Goal: Information Seeking & Learning: Learn about a topic

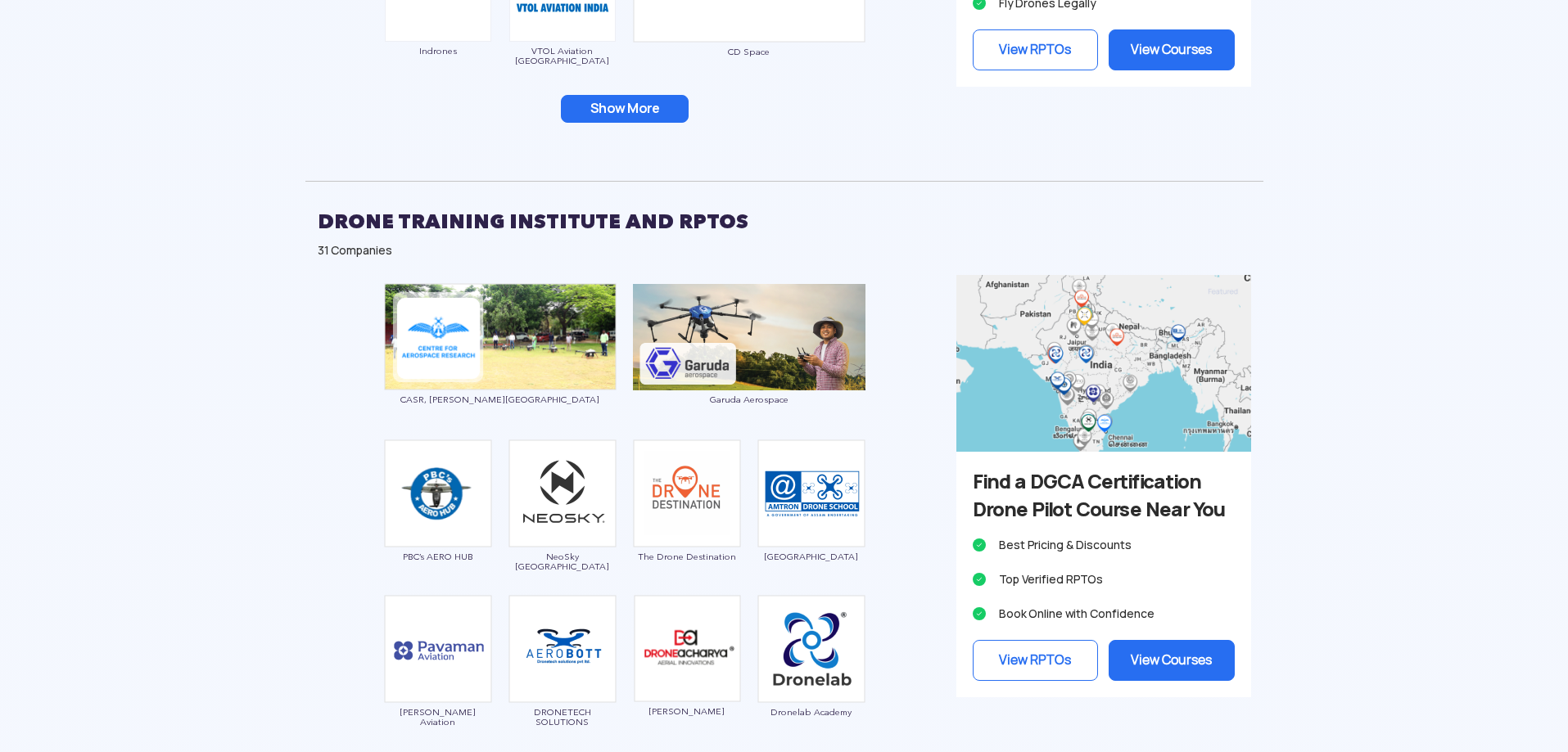
scroll to position [1882, 0]
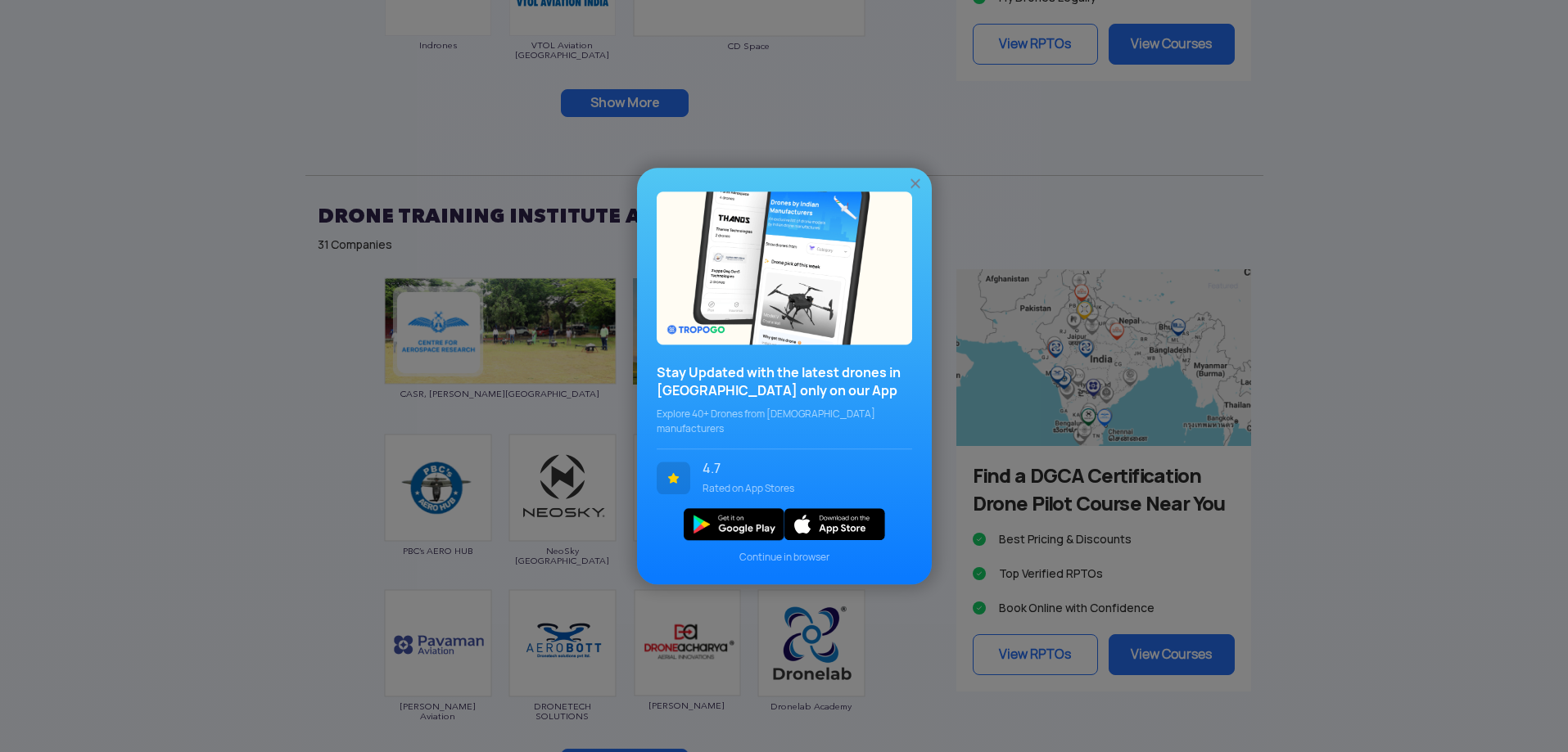
click at [914, 188] on img at bounding box center [916, 183] width 16 height 16
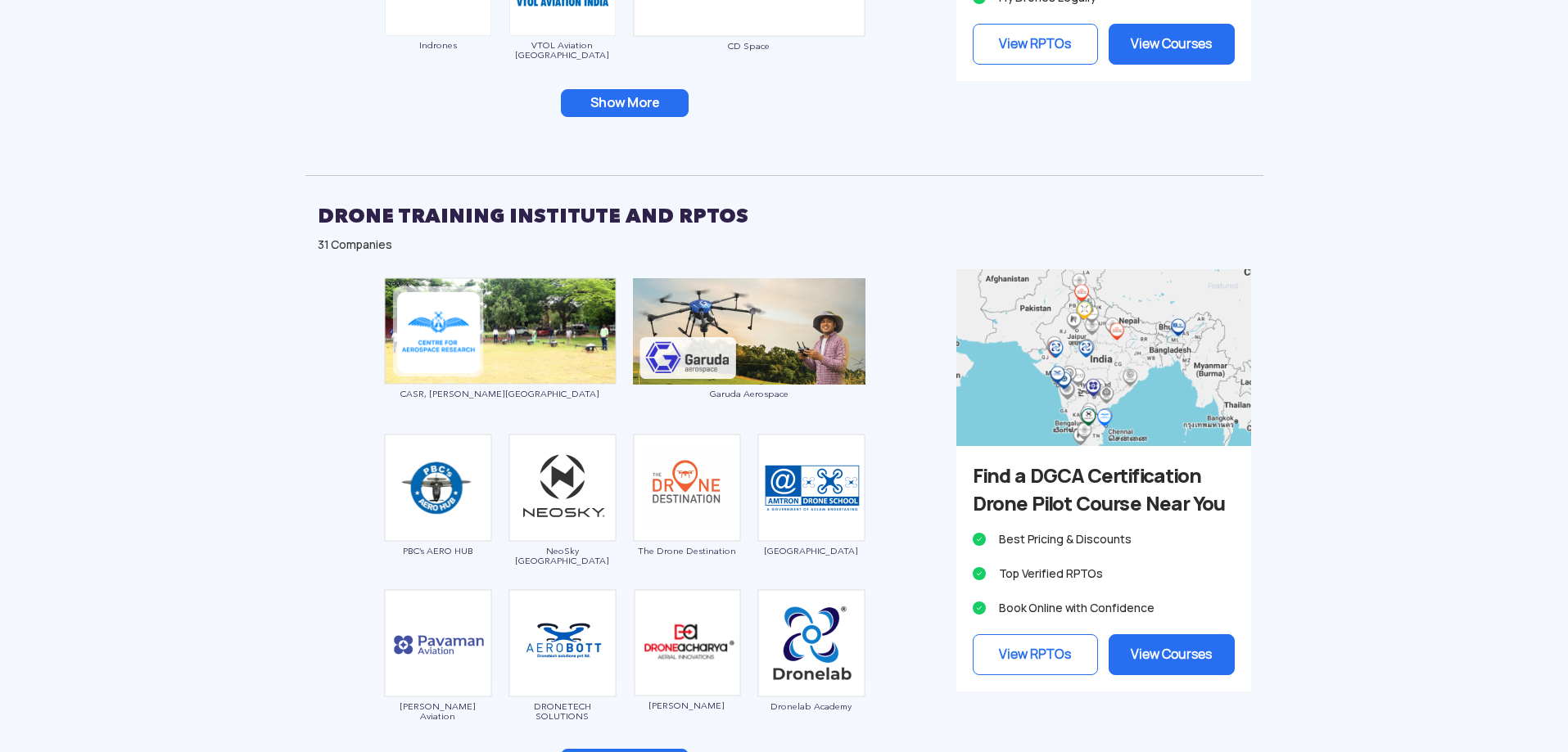
click at [637, 103] on button "Show More" at bounding box center [625, 103] width 128 height 28
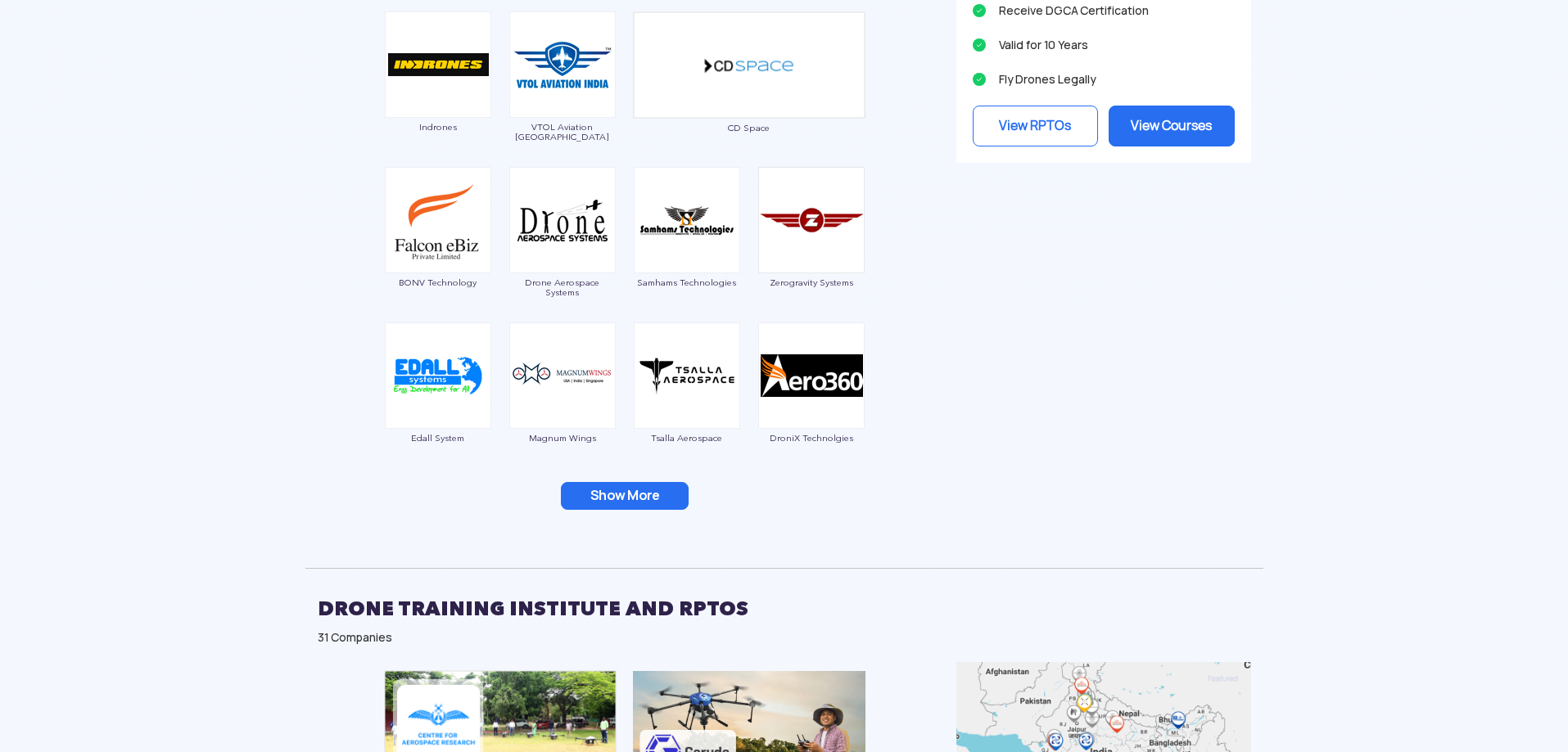
click at [627, 483] on button "Show More" at bounding box center [625, 496] width 128 height 28
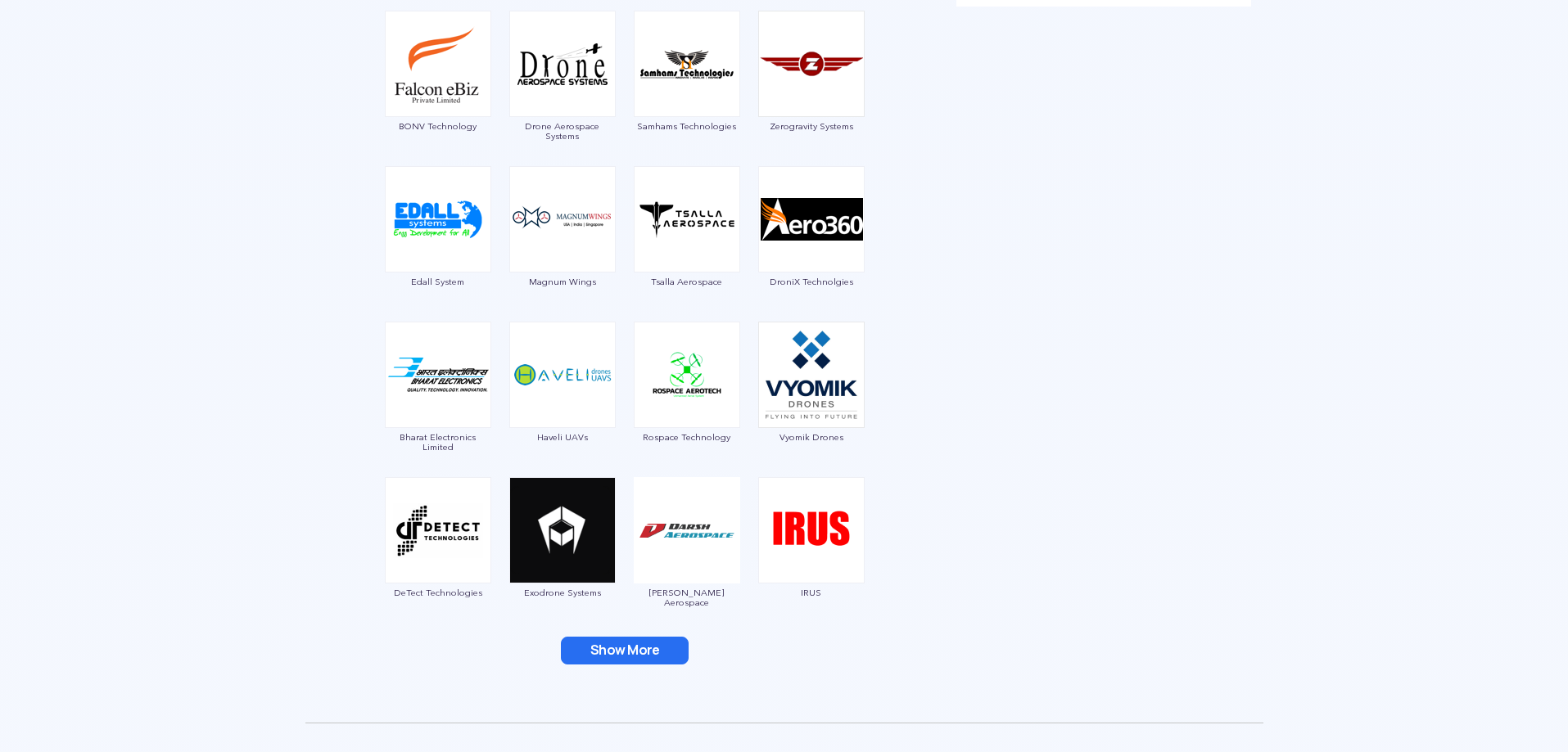
scroll to position [2210, 0]
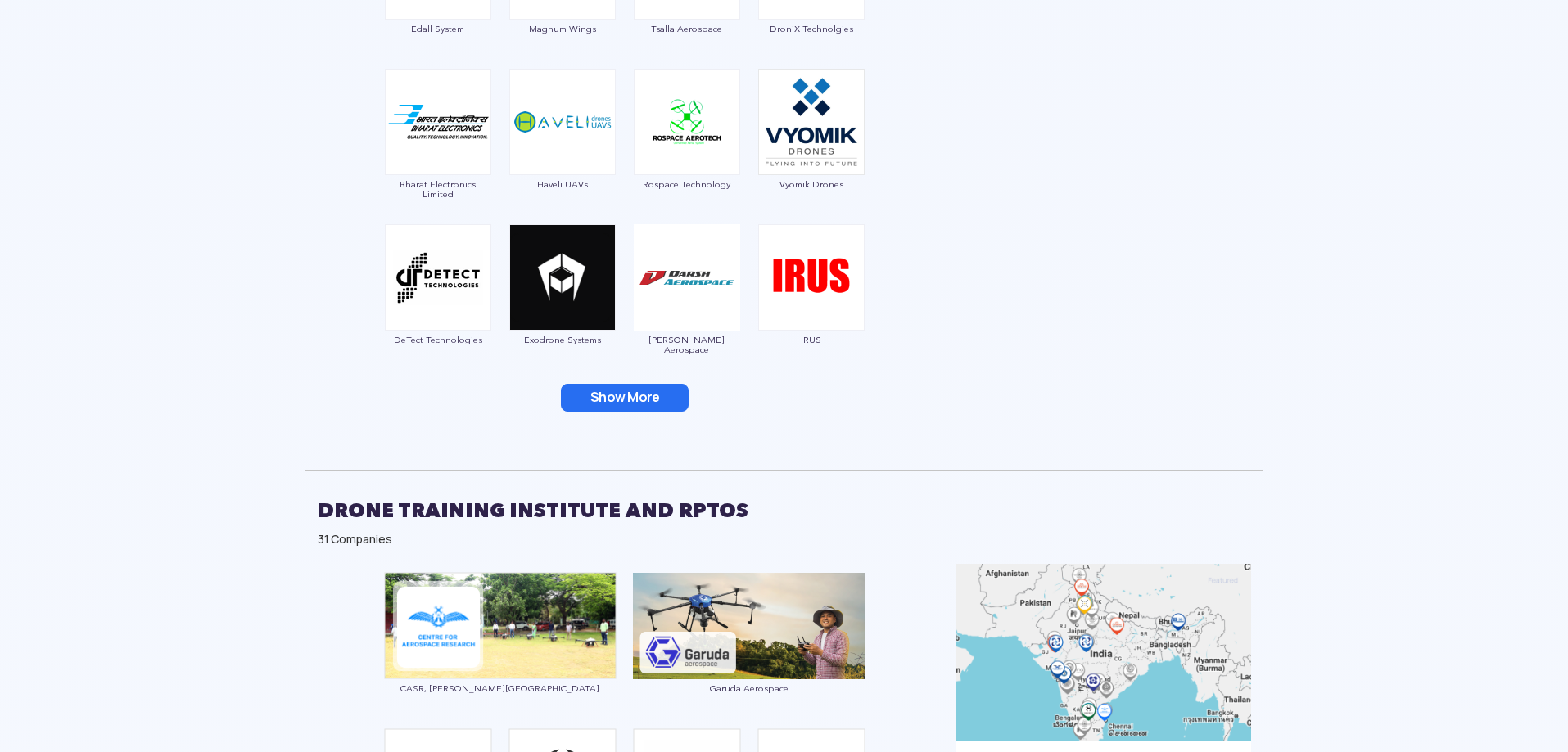
click at [605, 401] on button "Show More" at bounding box center [625, 398] width 128 height 28
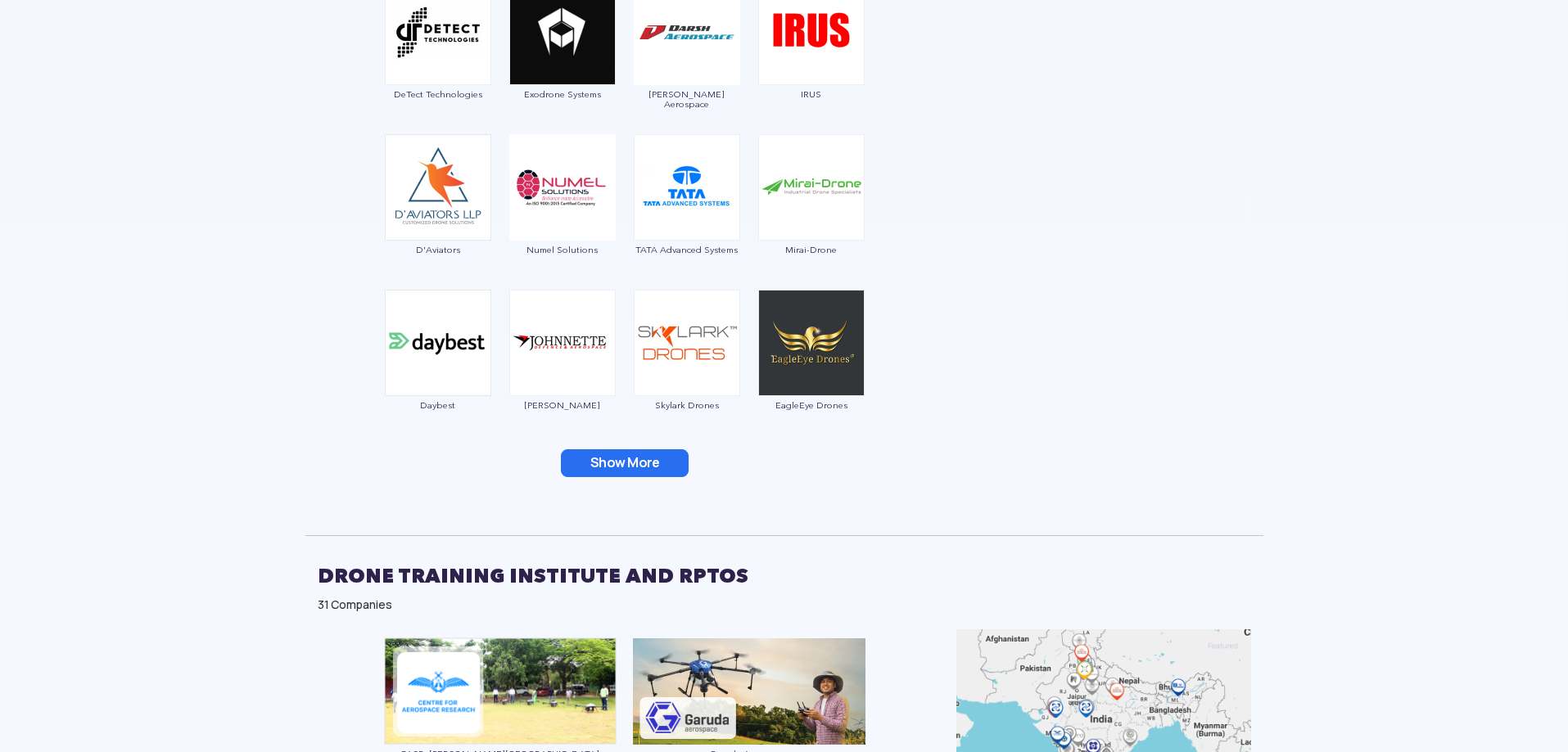
click at [611, 469] on button "Show More" at bounding box center [625, 463] width 128 height 28
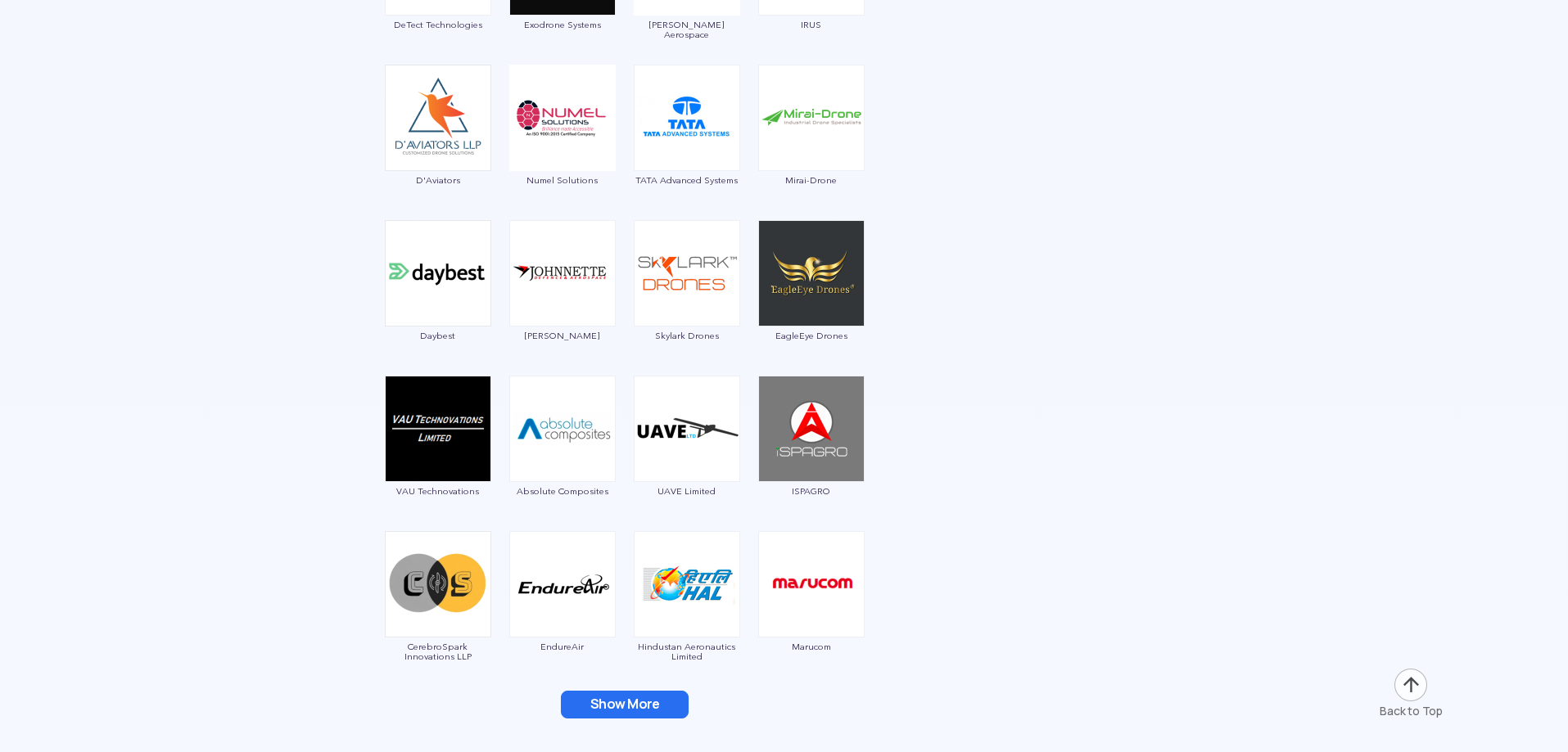
scroll to position [2701, 0]
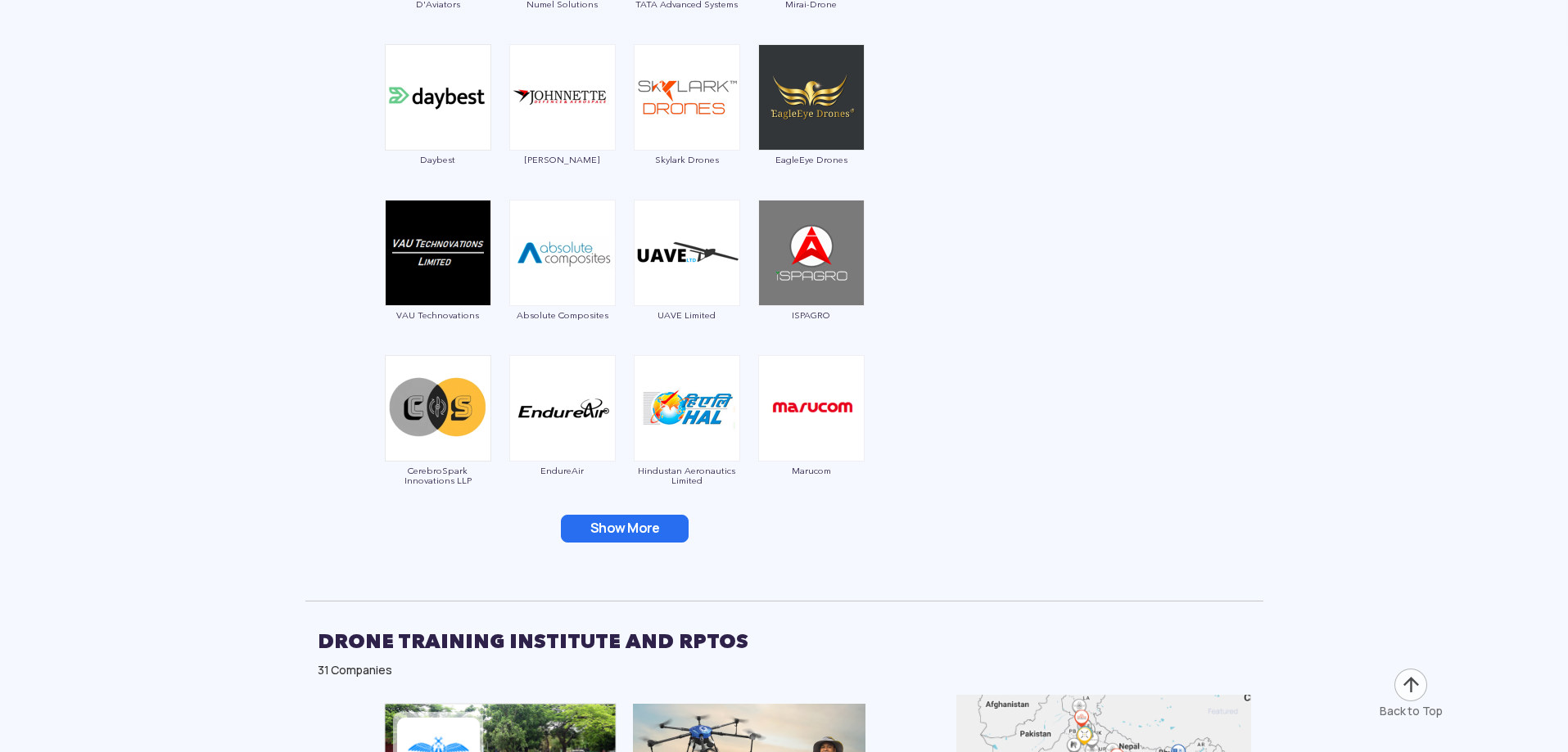
click at [616, 525] on button "Show More" at bounding box center [625, 529] width 128 height 28
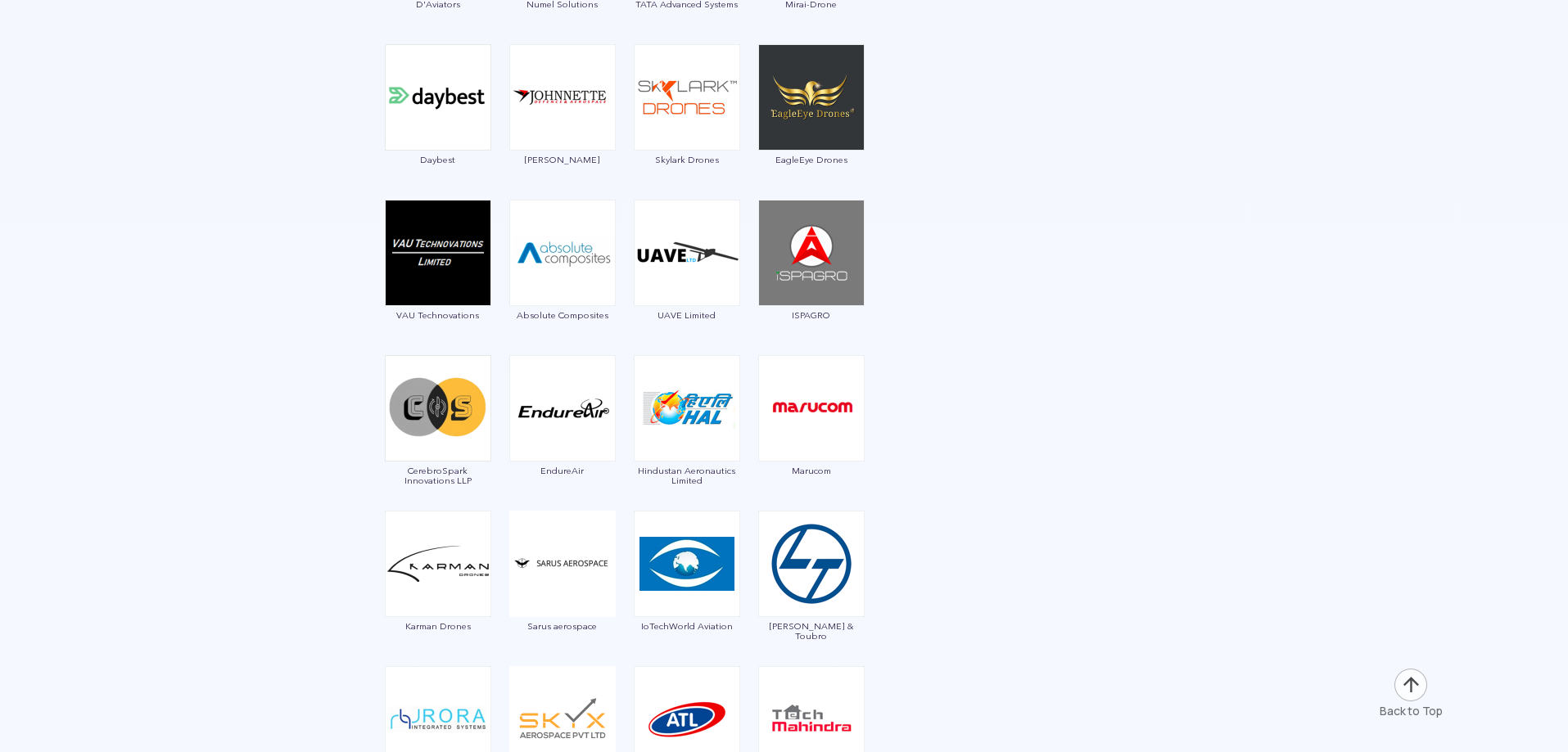
scroll to position [3029, 0]
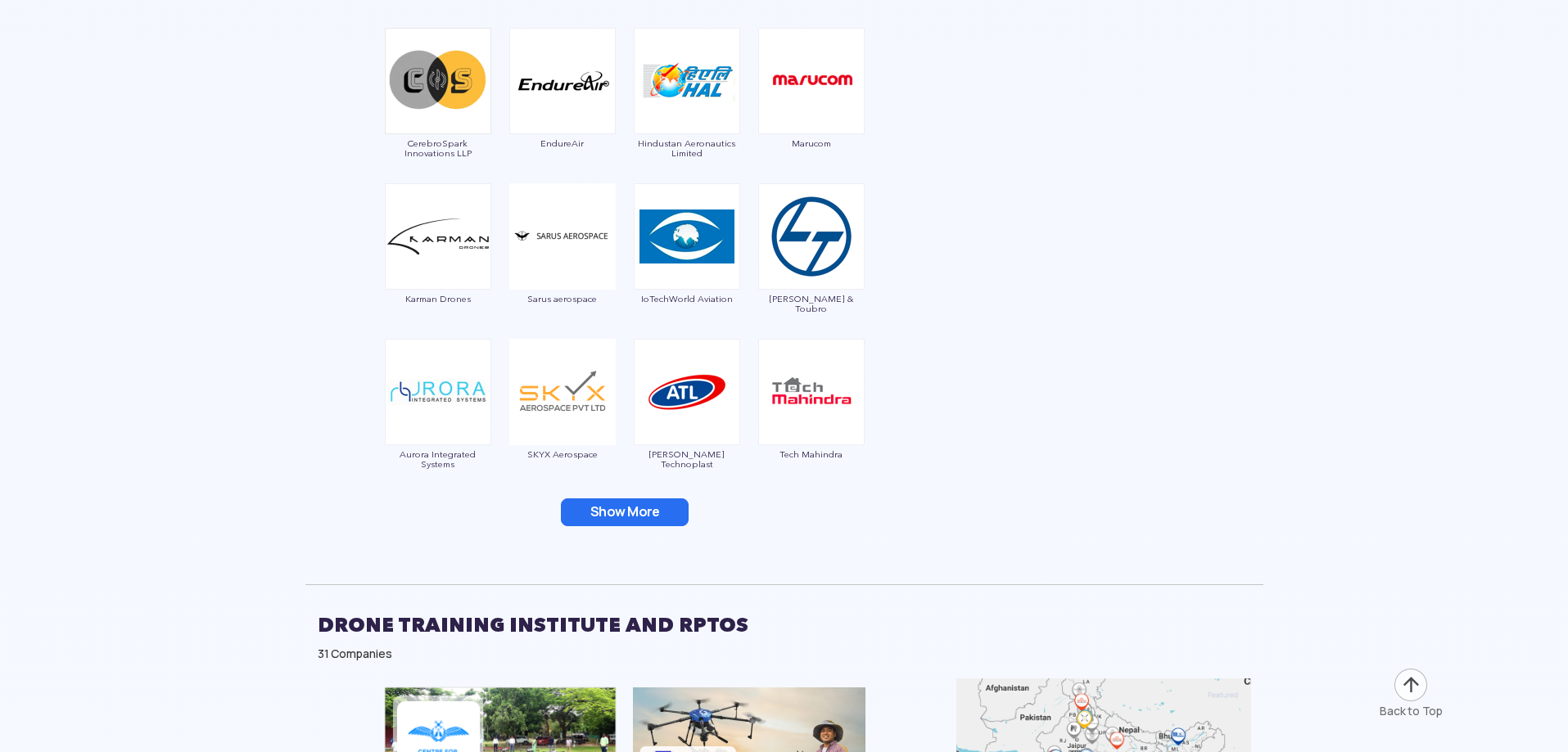
click at [621, 514] on button "Show More" at bounding box center [625, 512] width 128 height 28
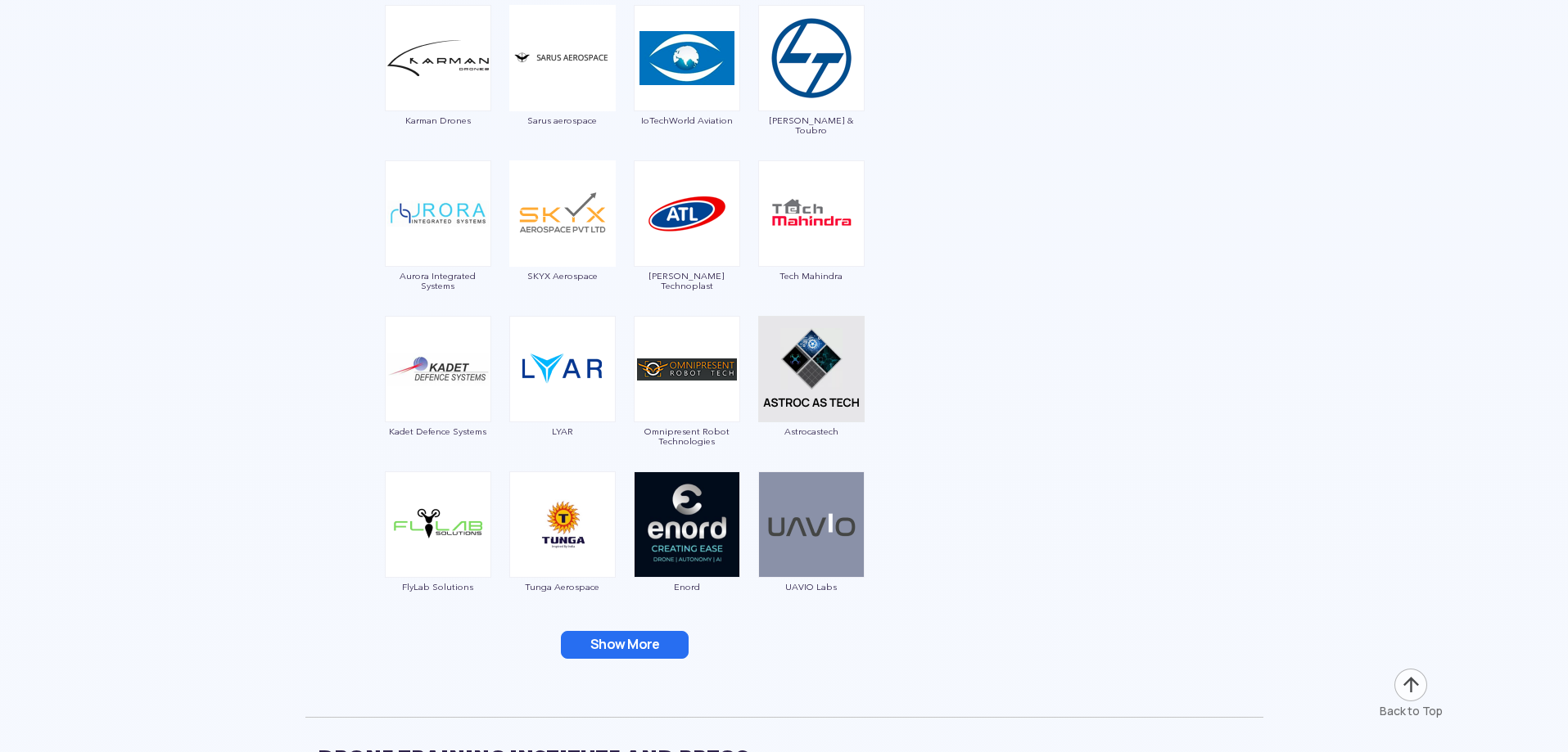
scroll to position [3438, 0]
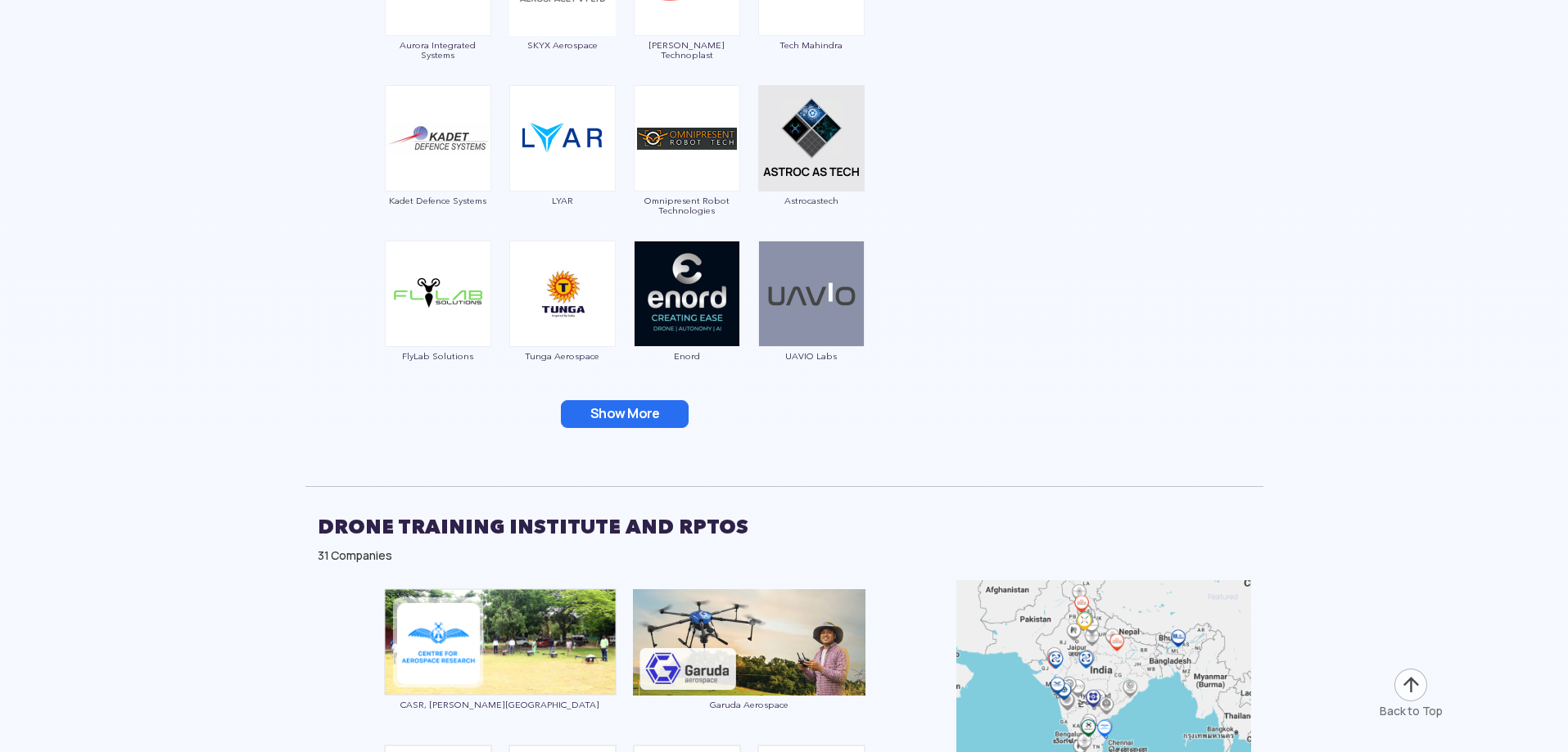
click at [605, 421] on button "Show More" at bounding box center [625, 415] width 128 height 28
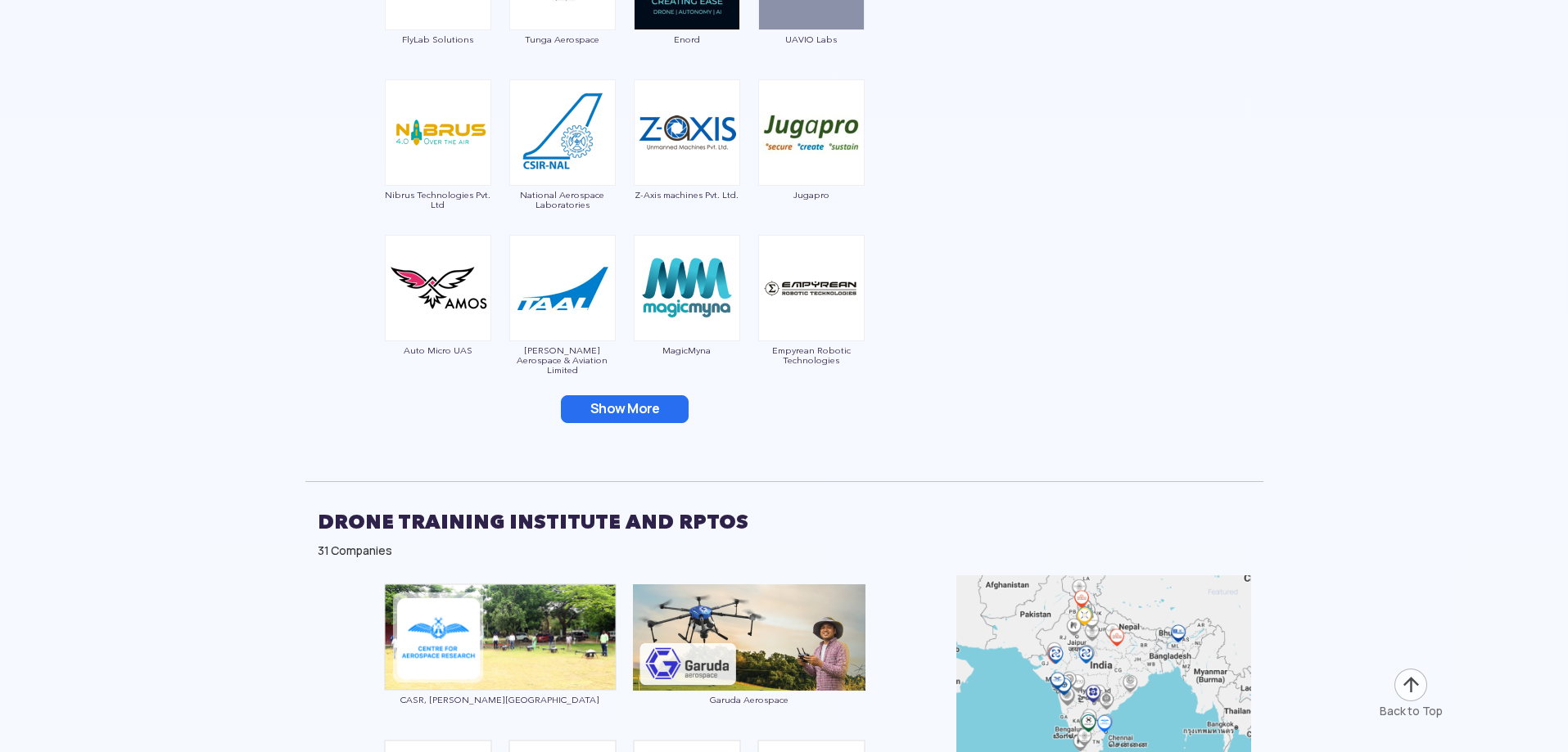
scroll to position [3766, 0]
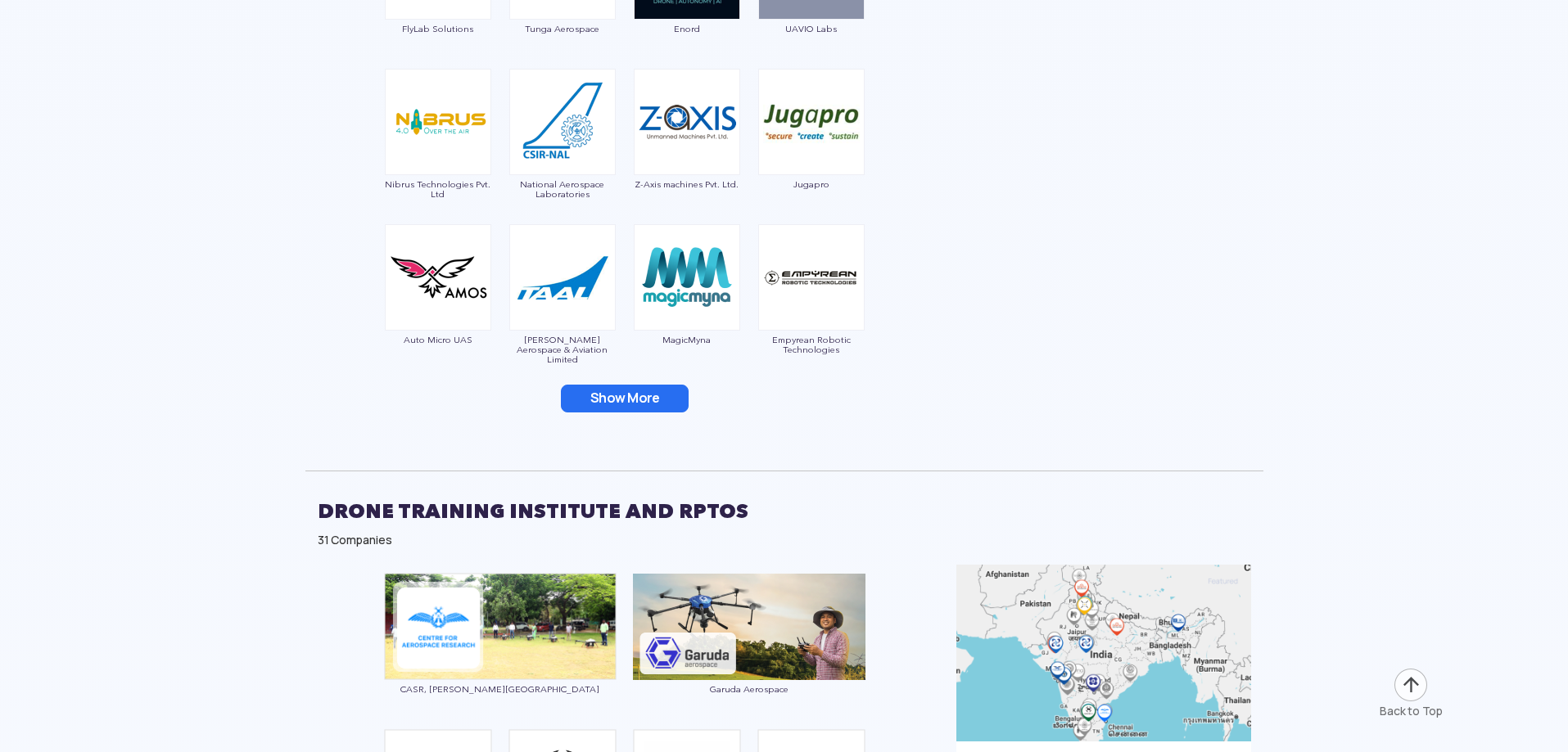
click at [614, 405] on button "Show More" at bounding box center [625, 399] width 128 height 28
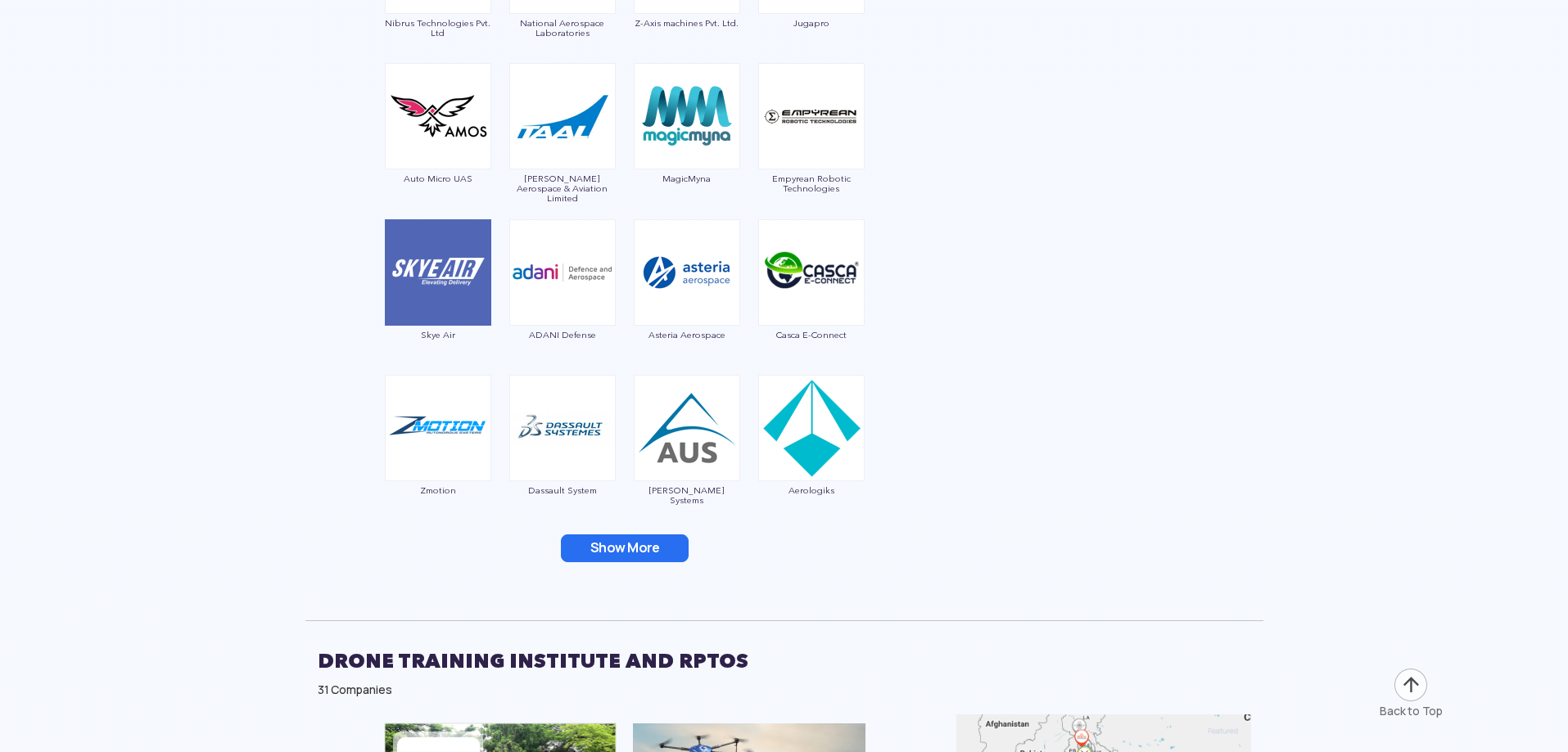
scroll to position [3929, 0]
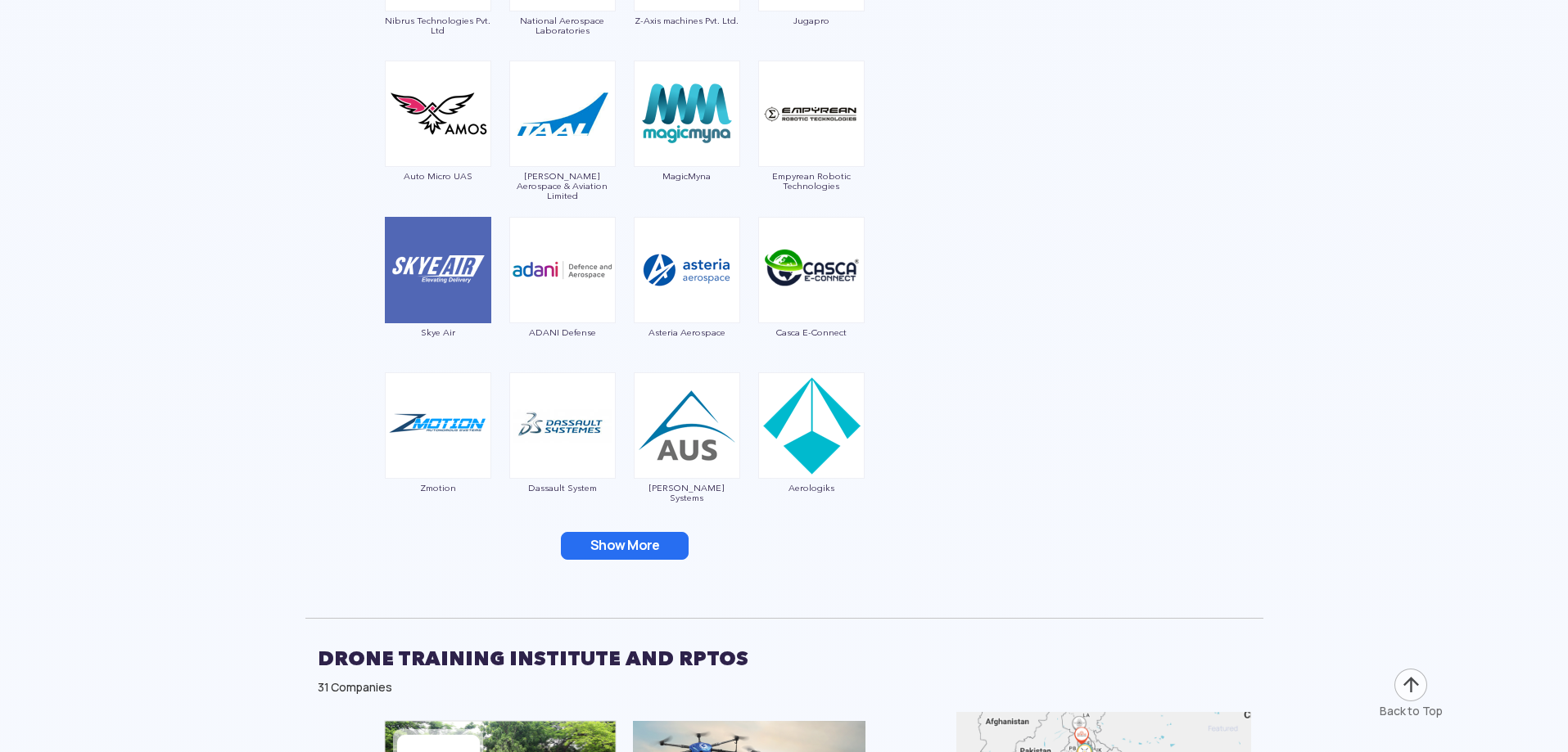
click at [635, 548] on button "Show More" at bounding box center [625, 546] width 128 height 28
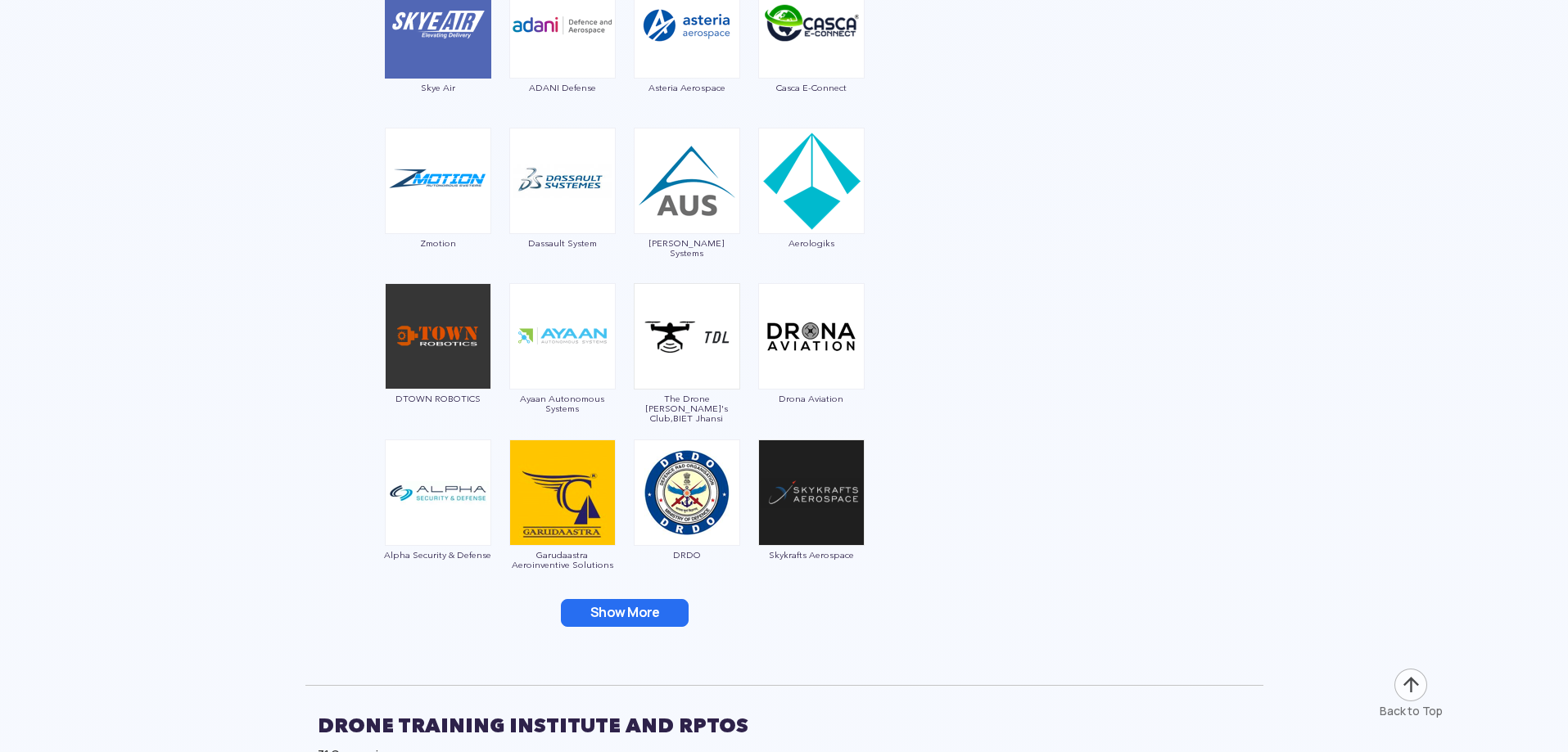
scroll to position [4175, 0]
click at [674, 606] on button "Show More" at bounding box center [625, 612] width 128 height 28
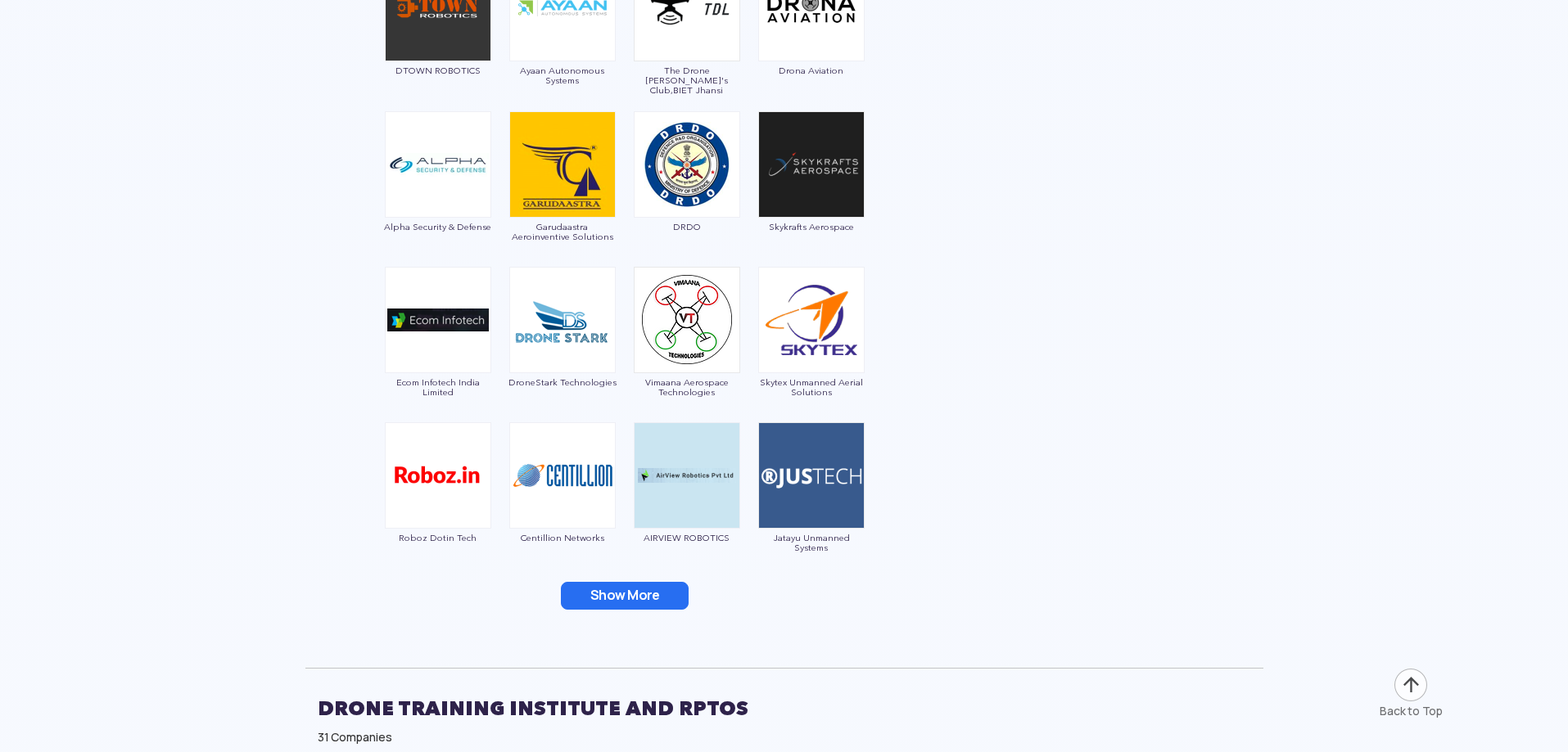
click at [671, 604] on button "Show More" at bounding box center [625, 596] width 128 height 28
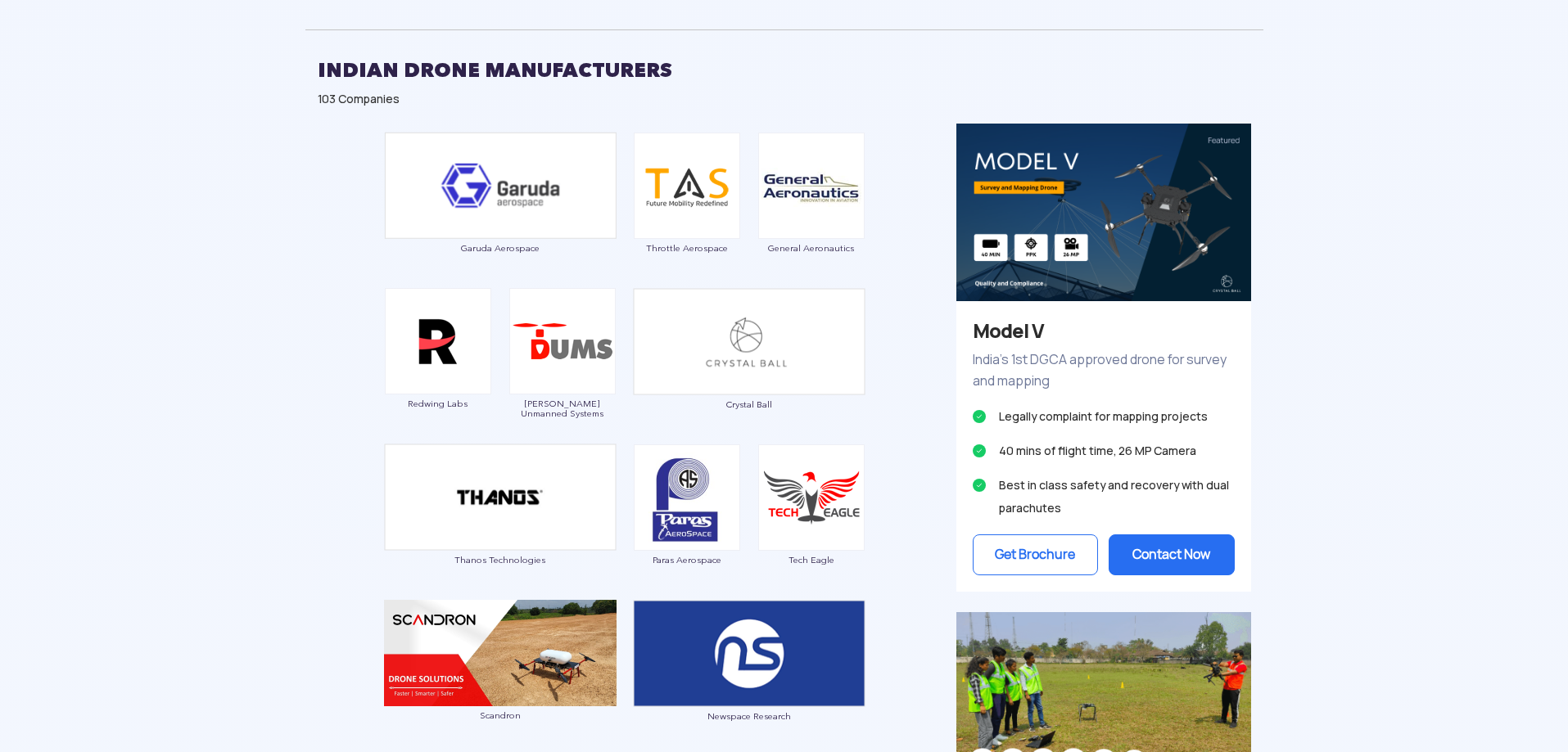
scroll to position [573, 0]
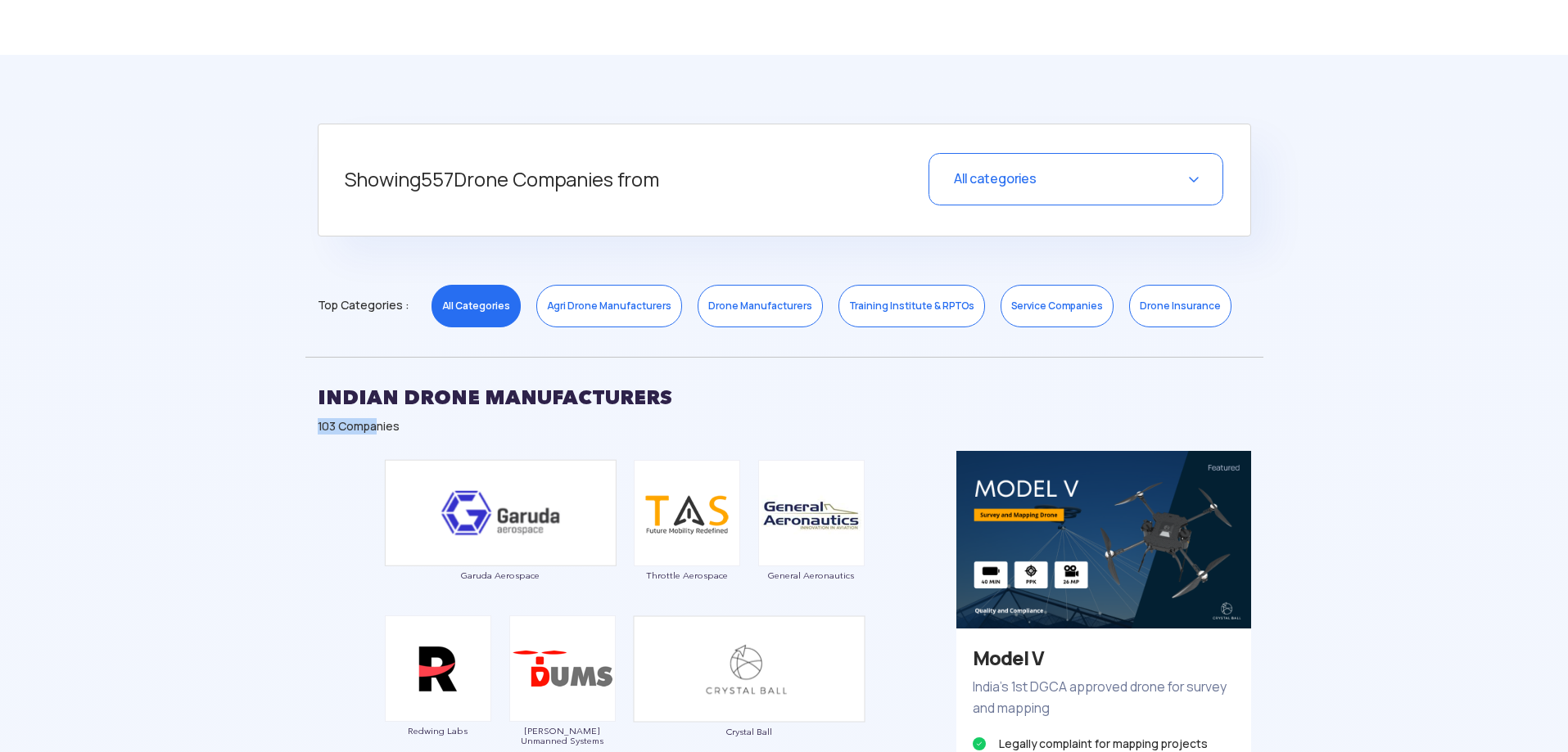
drag, startPoint x: 307, startPoint y: 425, endPoint x: 383, endPoint y: 424, distance: 76.0
click at [379, 424] on div "INDIAN DRONE MANUFACTURERS 103 Companies" at bounding box center [784, 404] width 959 height 94
click at [615, 308] on link "Agri Drone Manufacturers" at bounding box center [609, 306] width 145 height 43
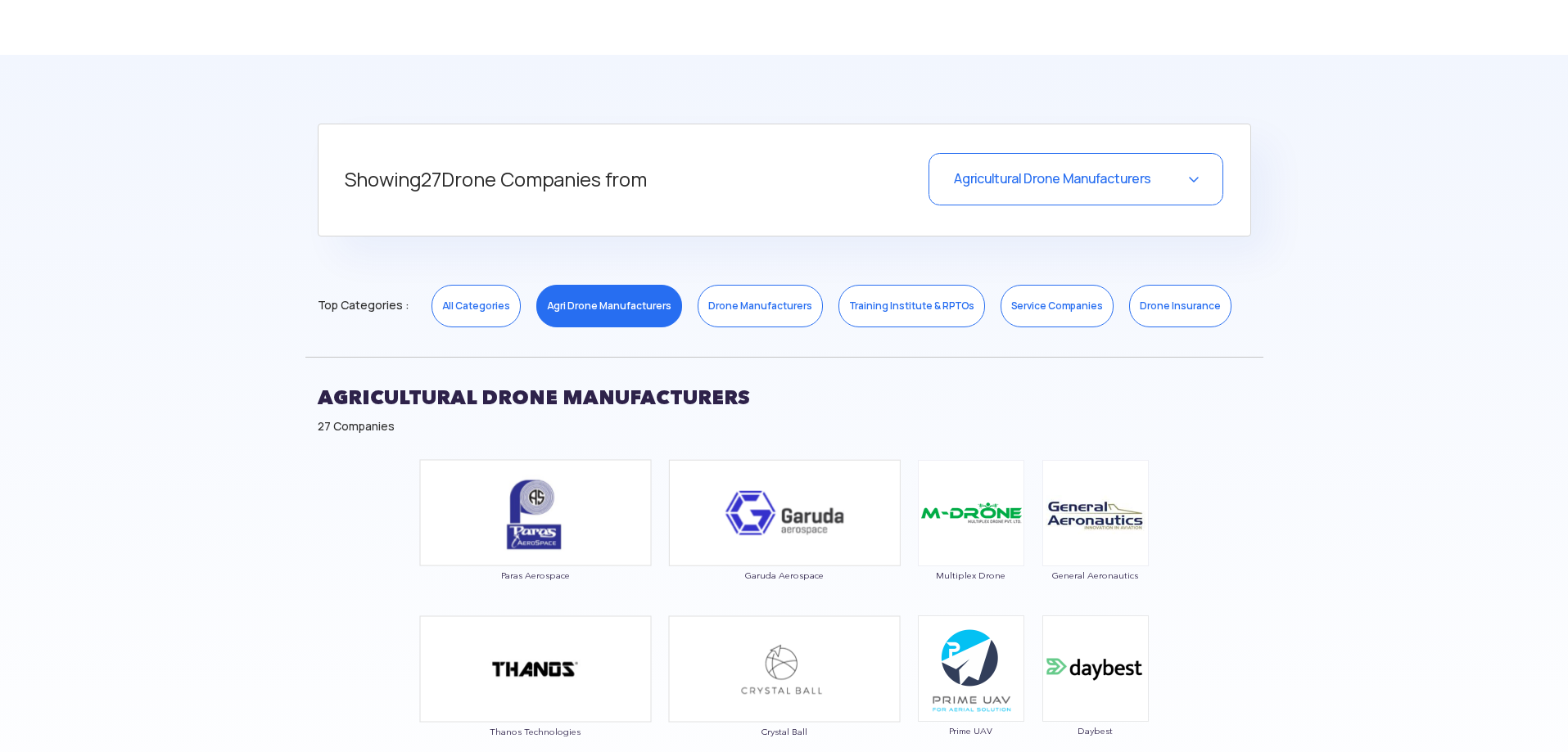
click at [724, 307] on link "Drone Manufacturers" at bounding box center [761, 306] width 126 height 43
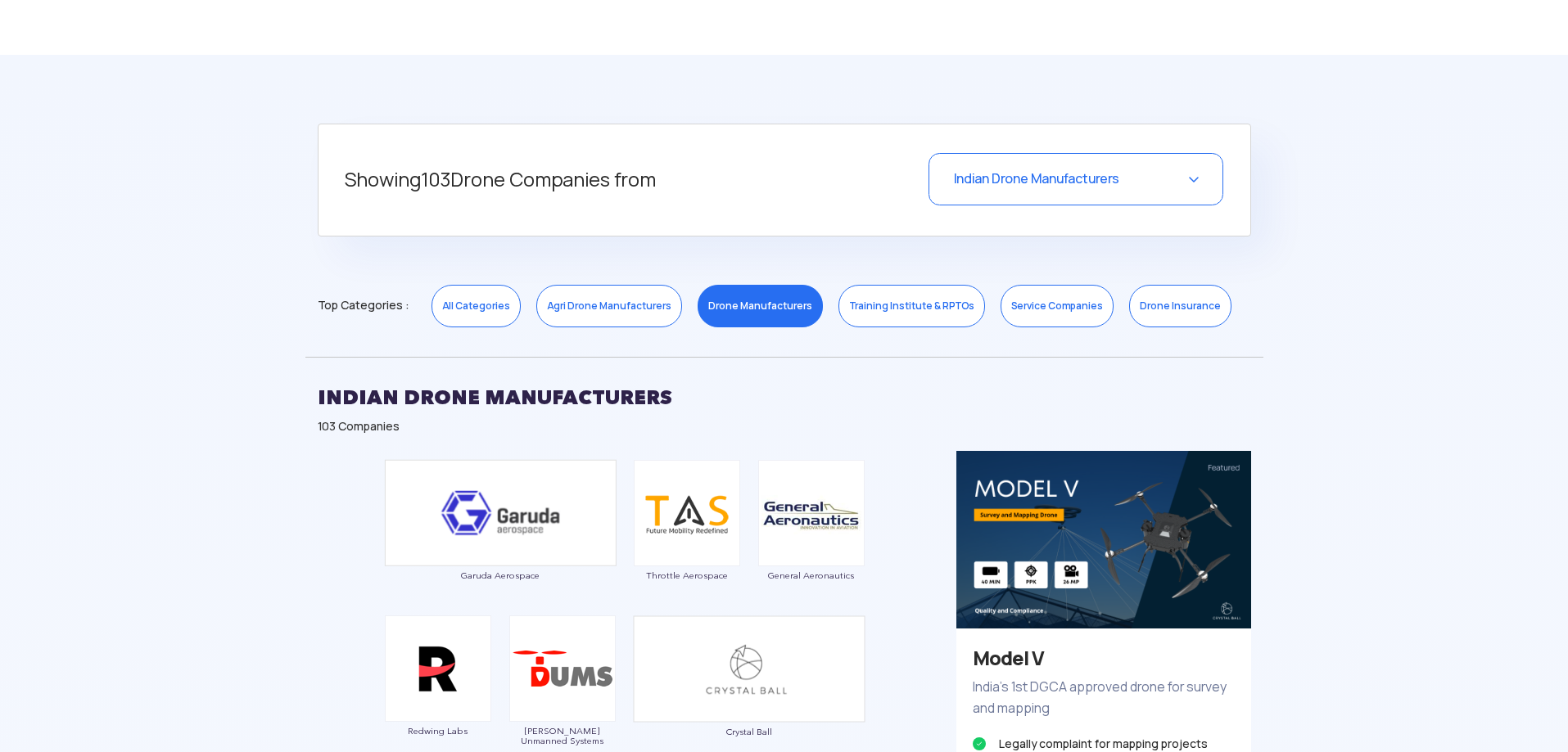
click at [895, 317] on link "Training Institute & RPTOs" at bounding box center [912, 306] width 146 height 43
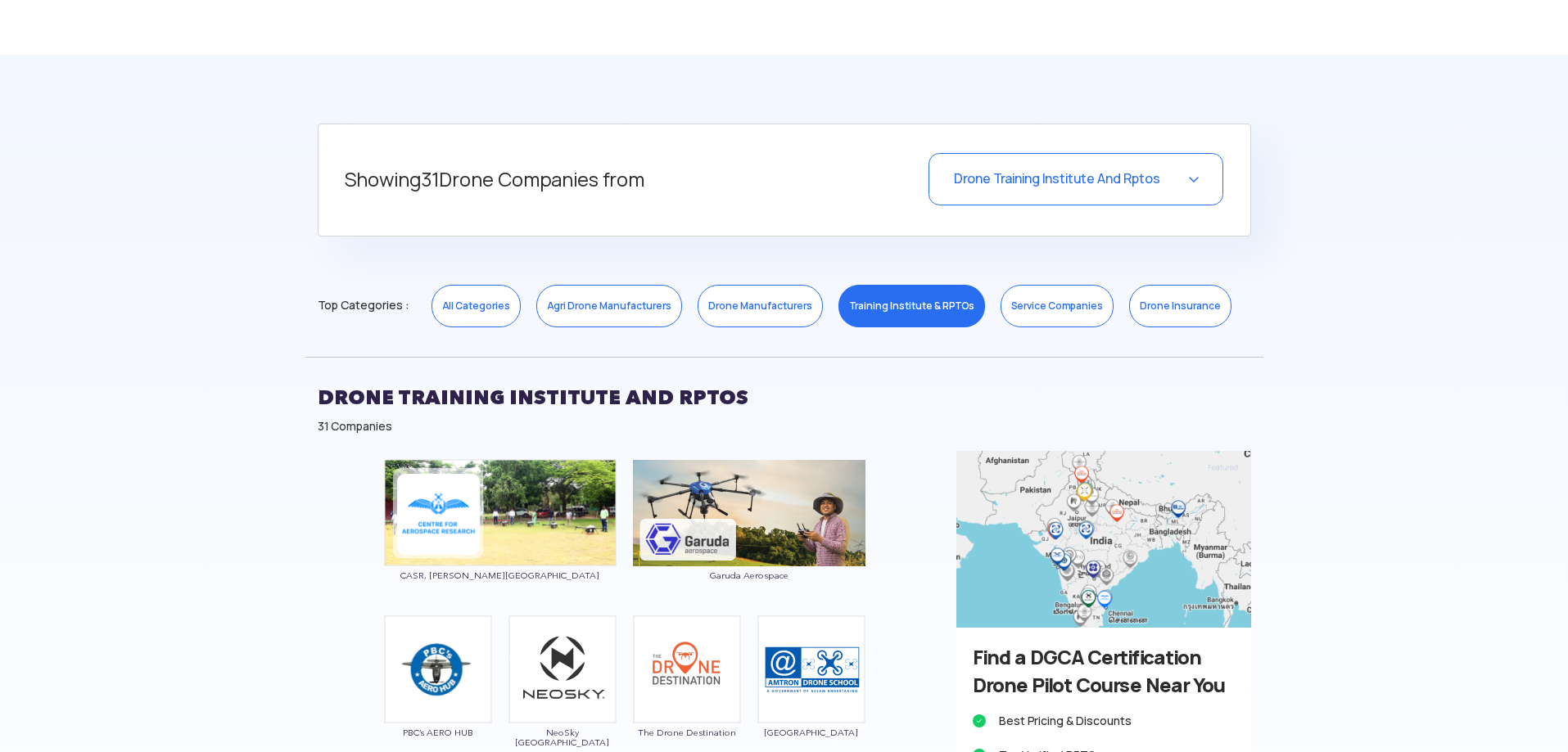
click at [760, 318] on link "Drone Manufacturers" at bounding box center [761, 306] width 126 height 43
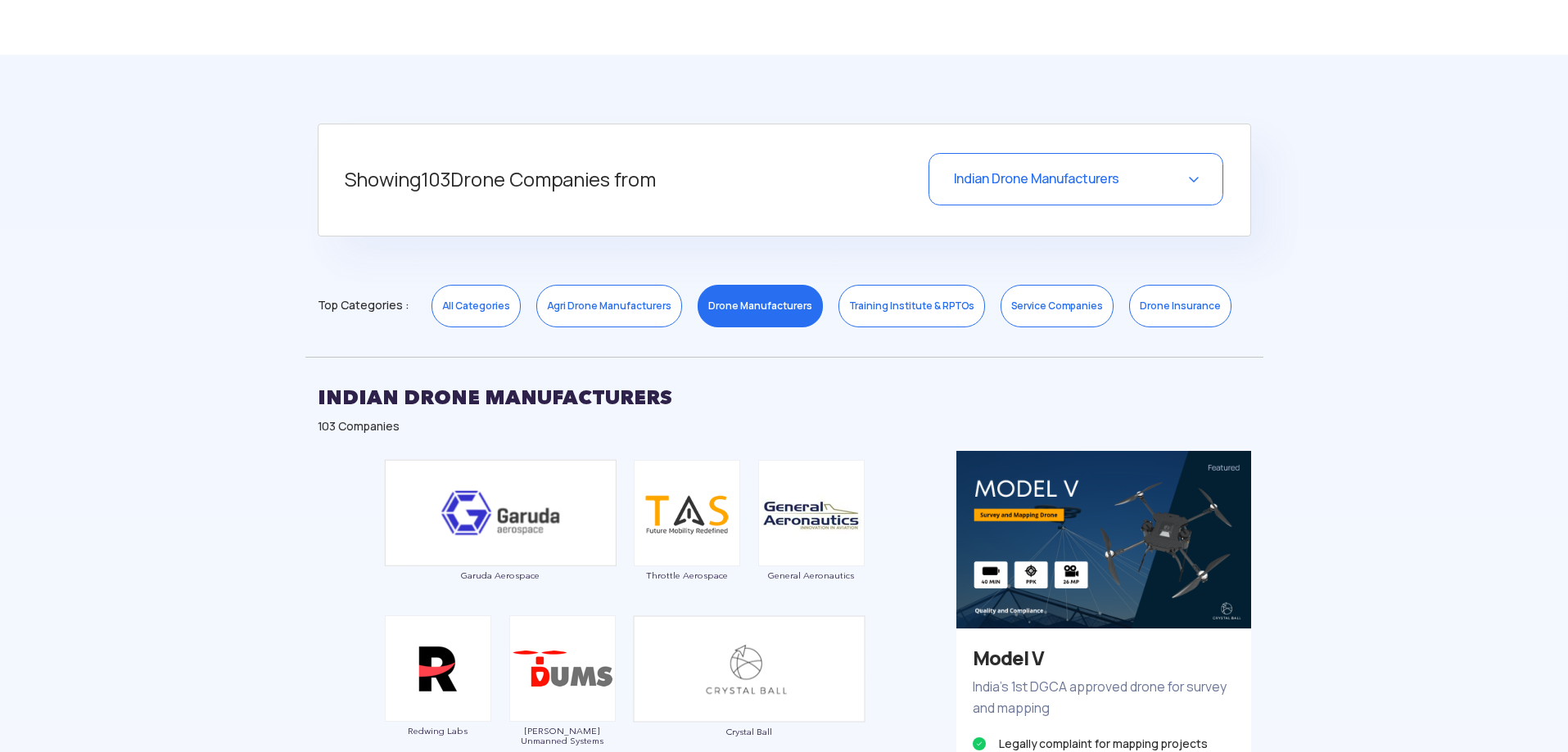
click at [608, 317] on link "Agri Drone Manufacturers" at bounding box center [609, 306] width 145 height 43
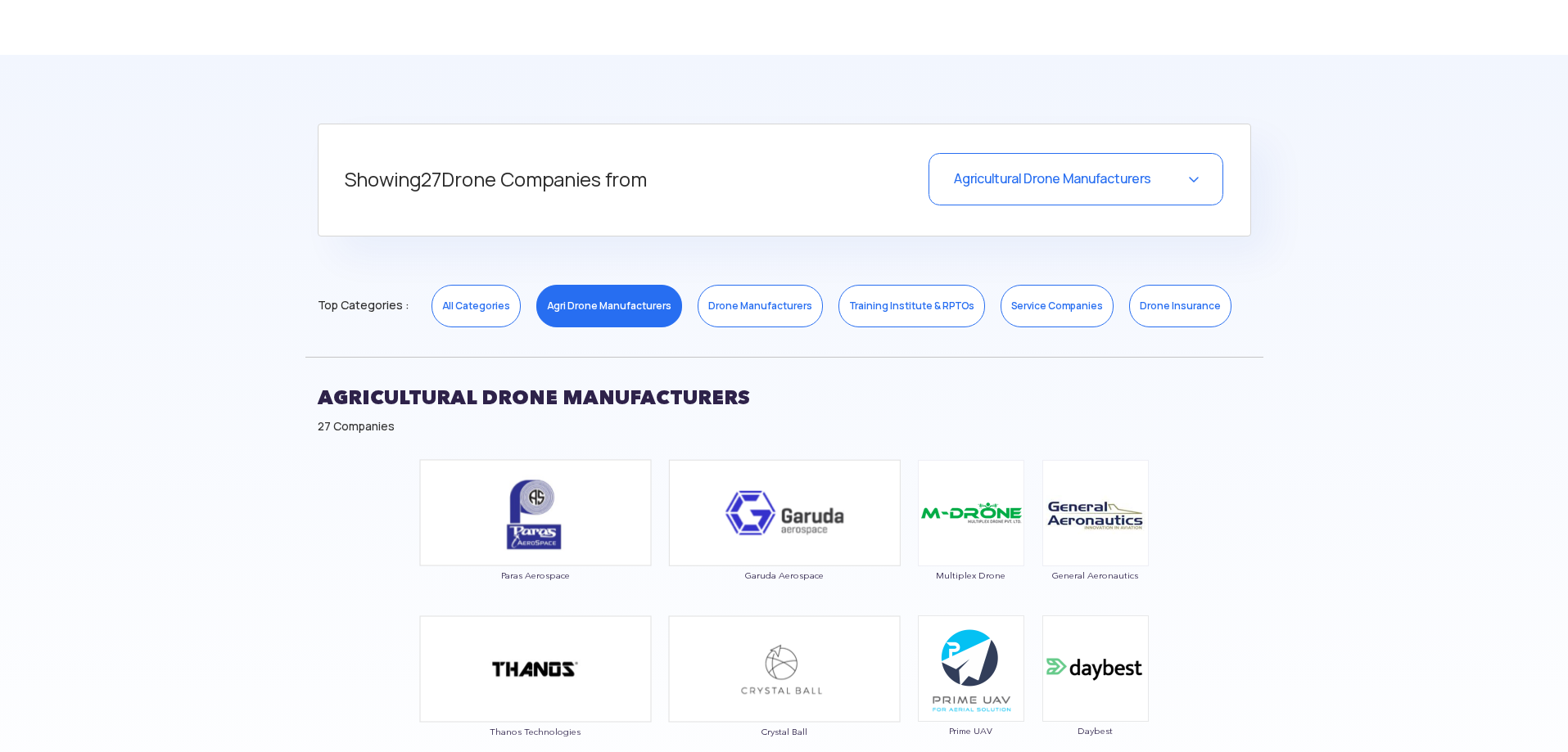
click at [740, 311] on link "Drone Manufacturers" at bounding box center [761, 306] width 126 height 43
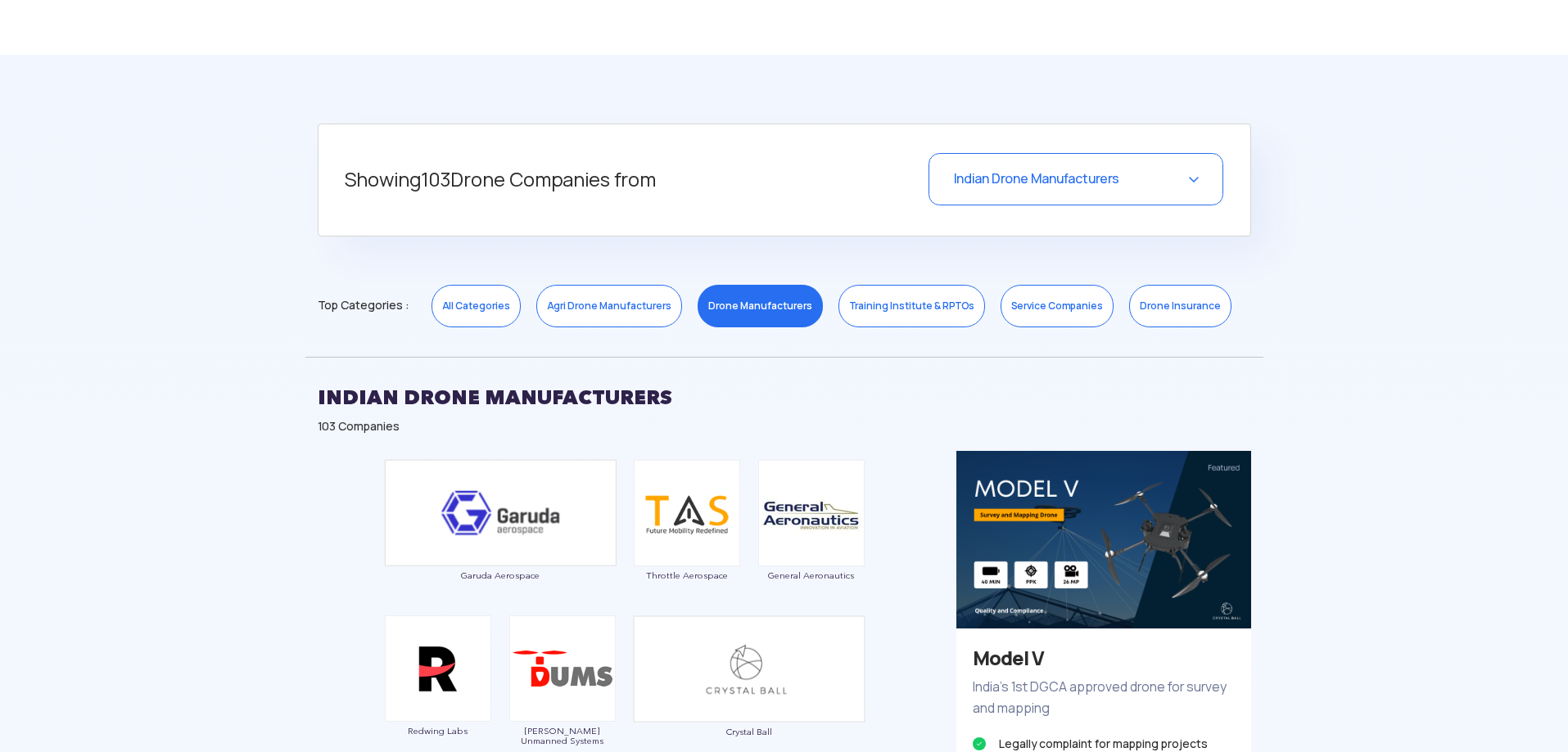
click at [1143, 310] on link "Drone Insurance" at bounding box center [1180, 306] width 103 height 43
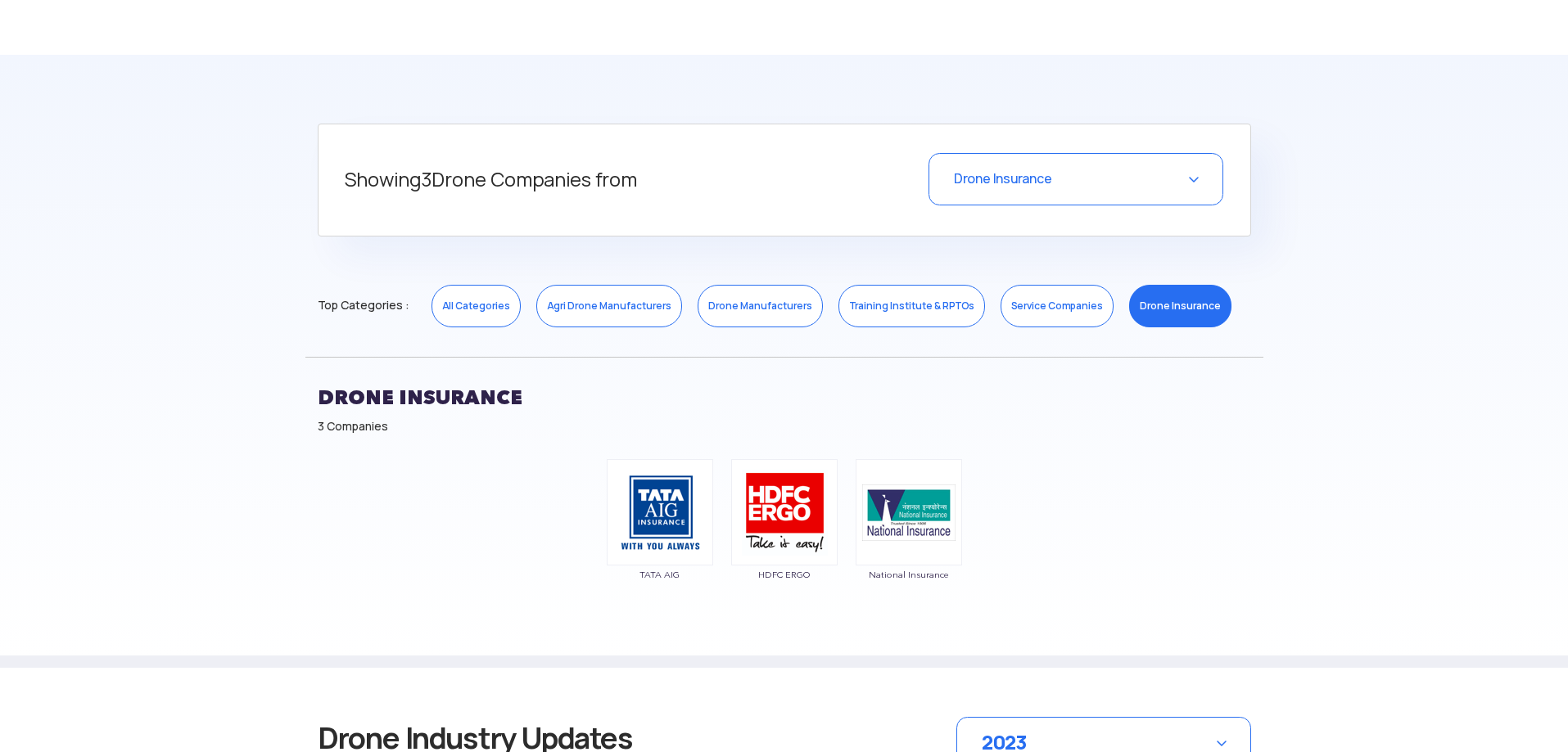
click at [1024, 313] on link "Service Companies" at bounding box center [1057, 306] width 113 height 43
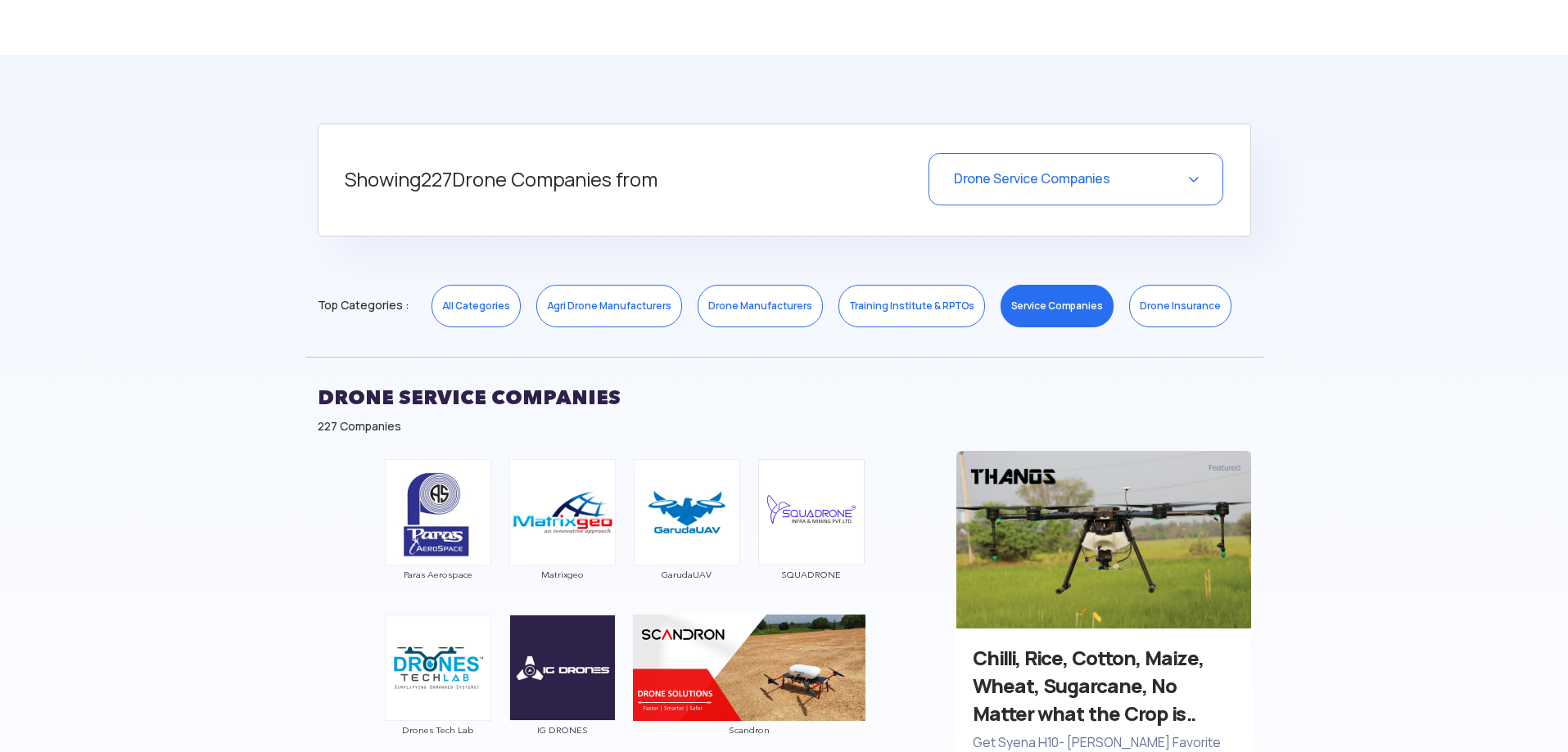
click at [904, 308] on link "Training Institute & RPTOs" at bounding box center [912, 306] width 146 height 43
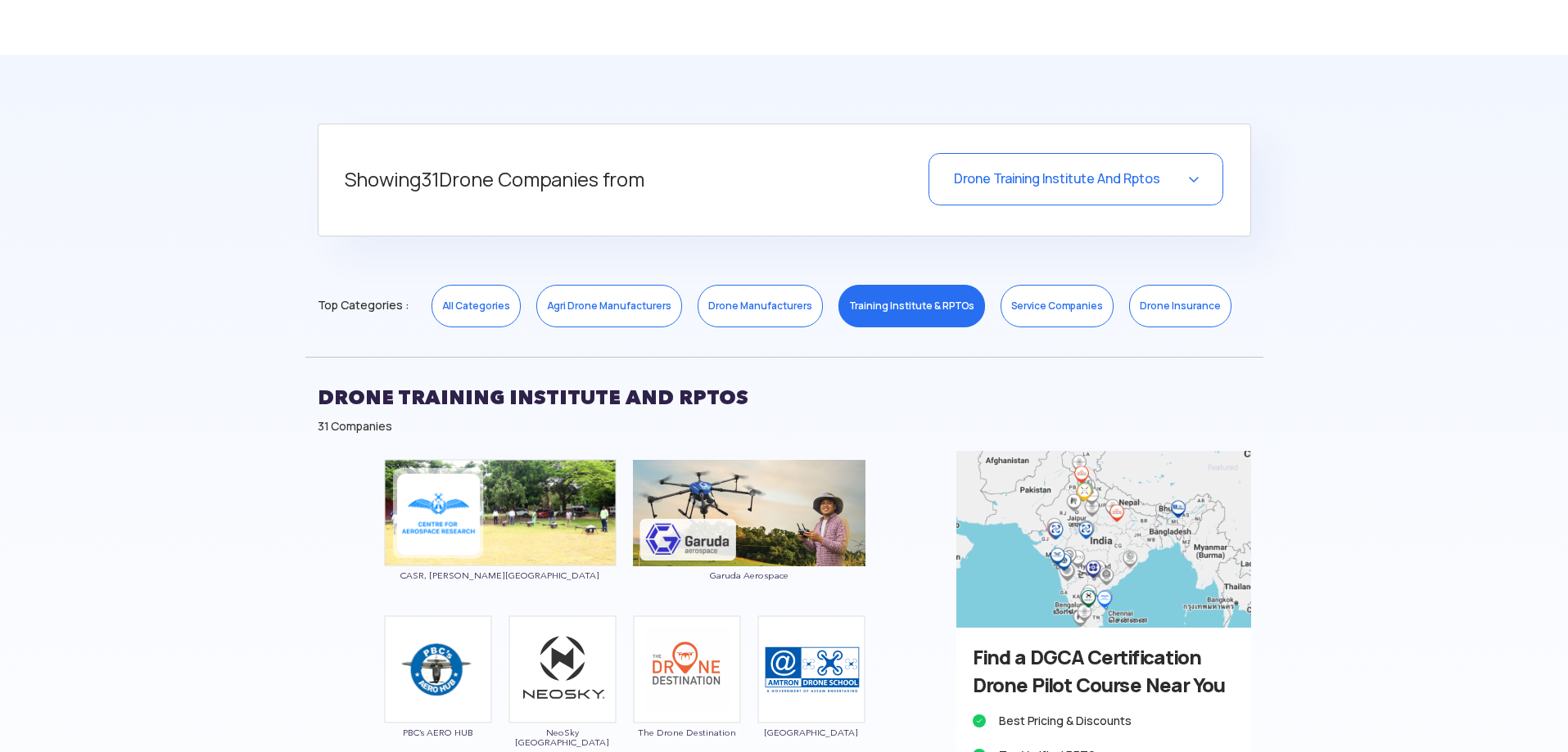
click at [770, 306] on link "Drone Manufacturers" at bounding box center [761, 306] width 126 height 43
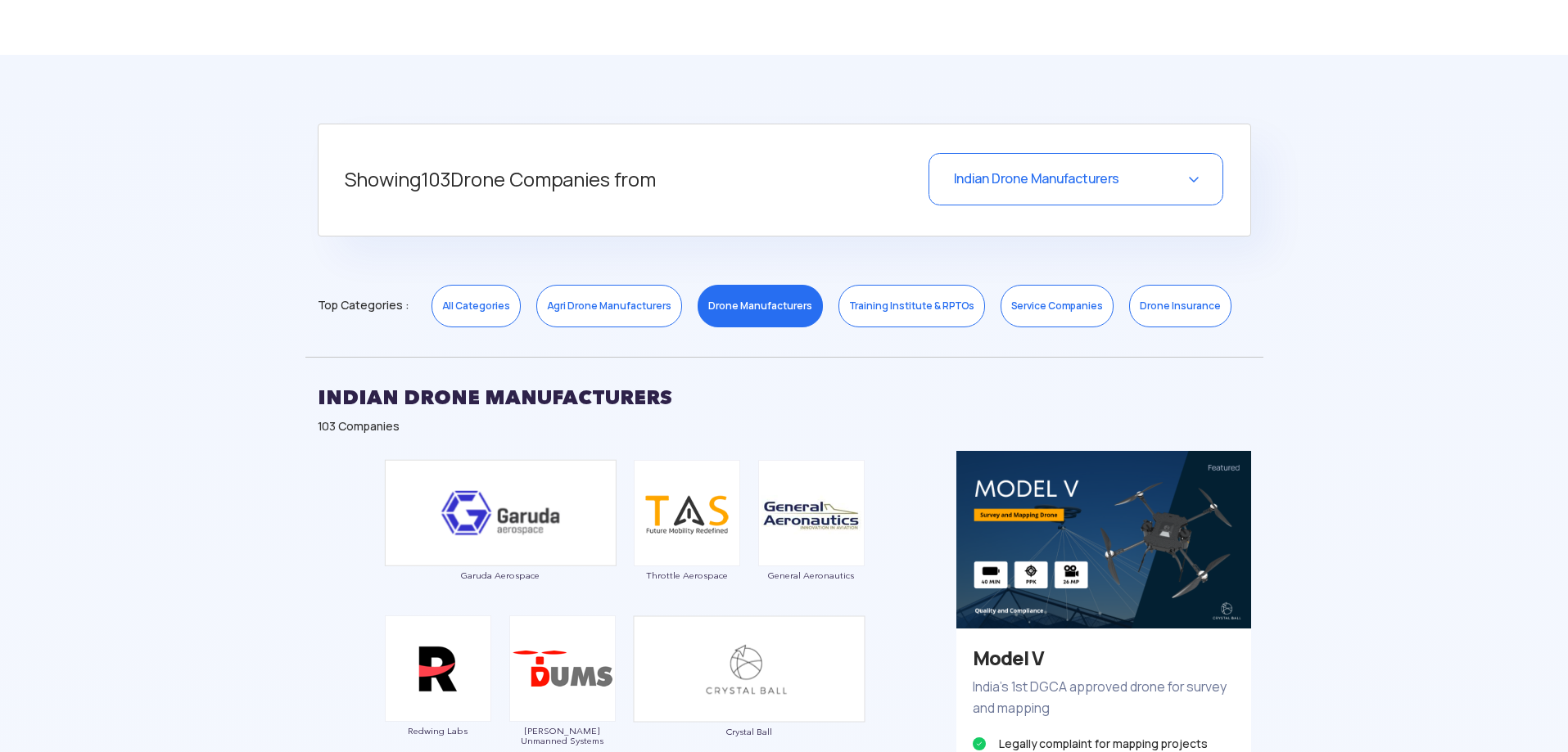
click at [584, 320] on link "Agri Drone Manufacturers" at bounding box center [609, 306] width 145 height 43
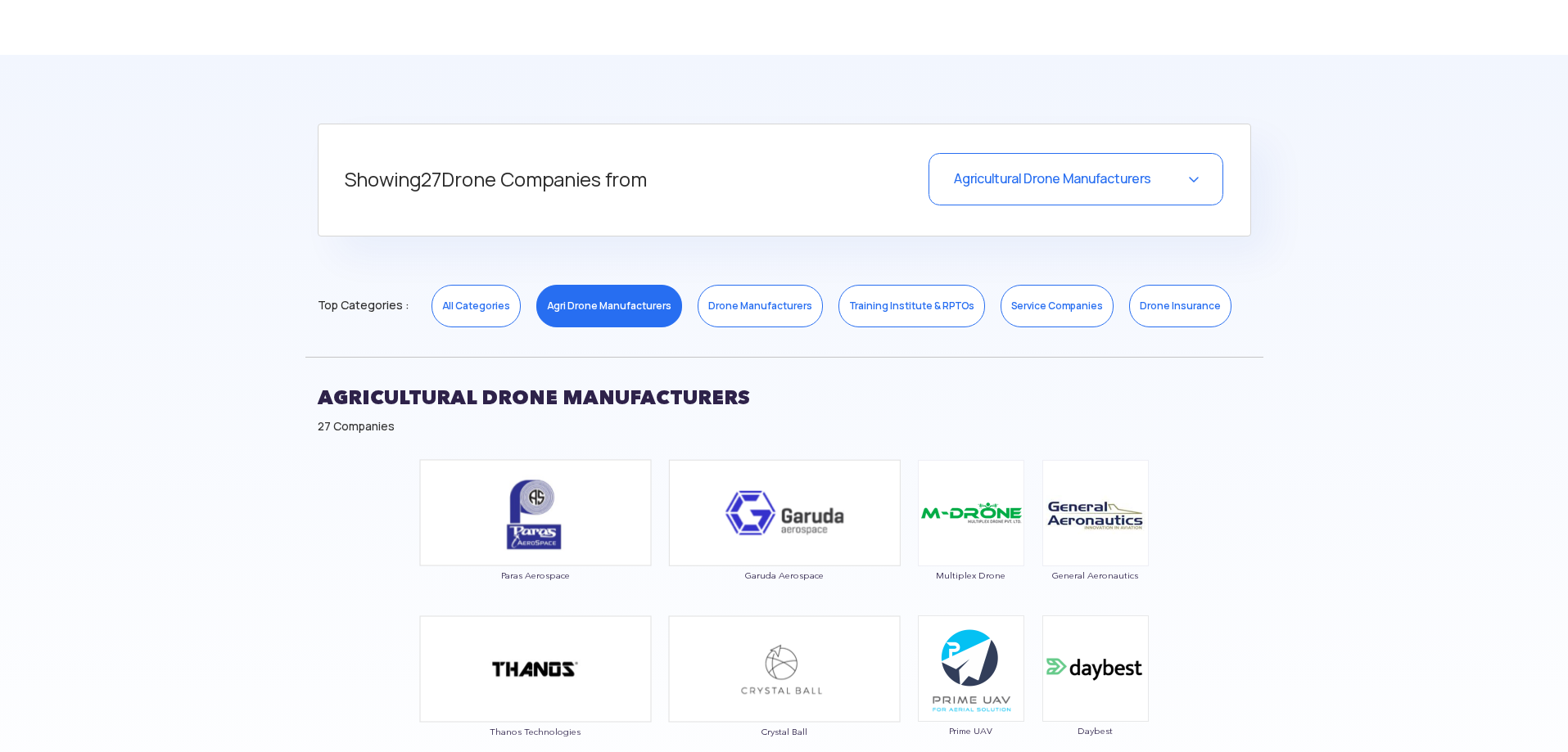
click at [724, 315] on link "Drone Manufacturers" at bounding box center [761, 306] width 126 height 43
